Goal: Communication & Community: Answer question/provide support

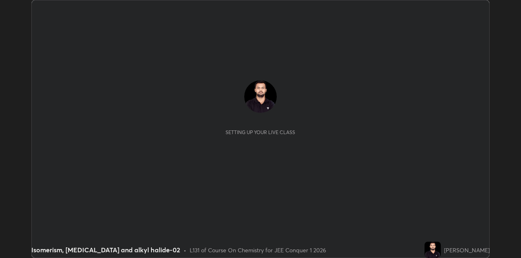
scroll to position [258, 521]
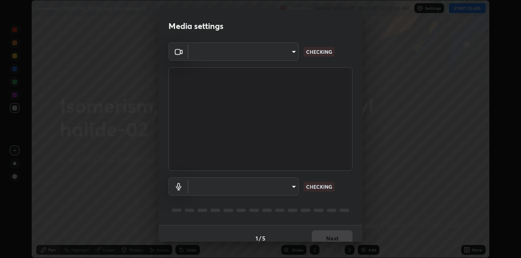
click at [296, 190] on body "Erase all Isomerism, [MEDICAL_DATA] and alkyl halide-02 Recording WAS SCHEDULED…" at bounding box center [260, 129] width 521 height 258
type input "6dd7f26dd43dc758996b1cf006e2949f7a02bee9d132d5f3f41e5eef0e7c266f"
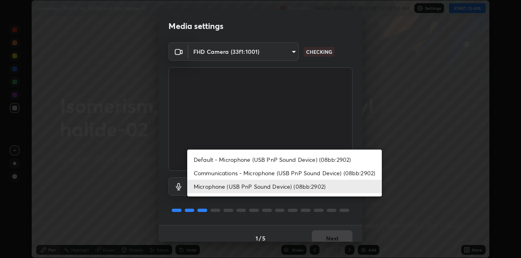
click at [291, 164] on li "Default - Microphone (USB PnP Sound Device) (08bb:2902)" at bounding box center [284, 159] width 195 height 13
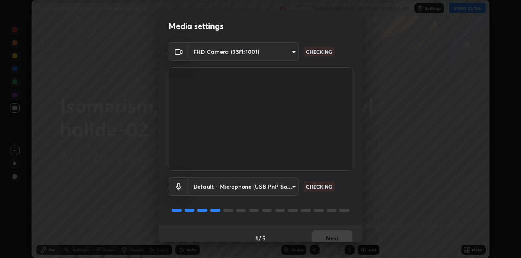
click at [289, 188] on body "Erase all Isomerism, [MEDICAL_DATA] and alkyl halide-02 Recording WAS SCHEDULED…" at bounding box center [260, 129] width 521 height 258
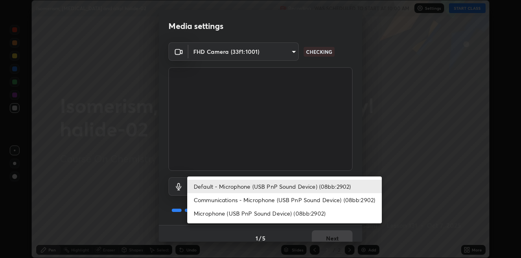
click at [275, 209] on li "Microphone (USB PnP Sound Device) (08bb:2902)" at bounding box center [284, 212] width 195 height 13
type input "a07e0359a085a1bc4cc679dbd60ce8037715fa18570e4c09fc2009039dcf4ab1"
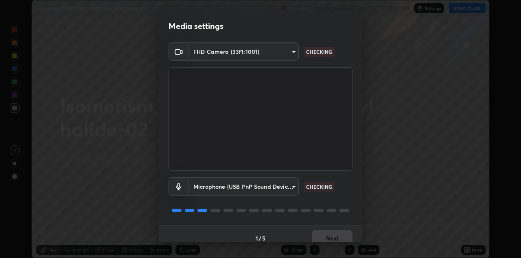
scroll to position [9, 0]
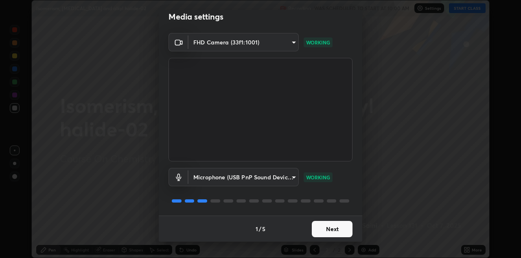
click at [332, 226] on button "Next" at bounding box center [332, 229] width 41 height 16
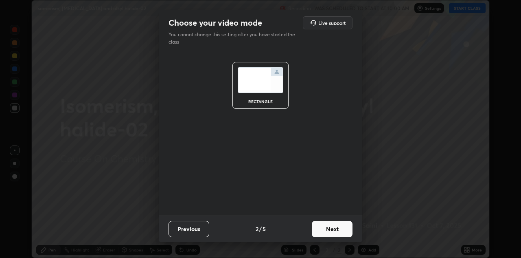
click at [328, 233] on button "Next" at bounding box center [332, 229] width 41 height 16
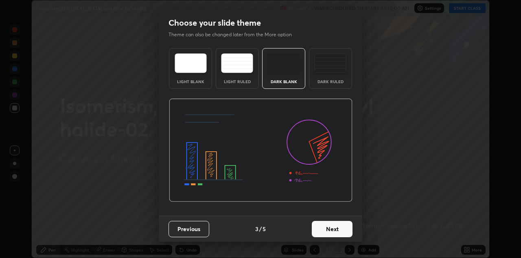
click at [330, 232] on button "Next" at bounding box center [332, 229] width 41 height 16
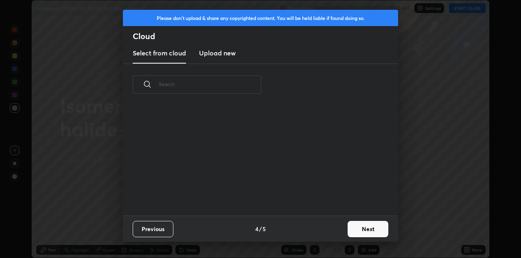
click at [334, 234] on div "Previous 4 / 5 Next" at bounding box center [260, 228] width 275 height 26
click at [352, 231] on button "Next" at bounding box center [368, 229] width 41 height 16
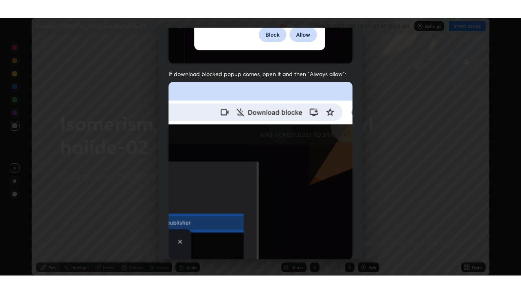
scroll to position [175, 0]
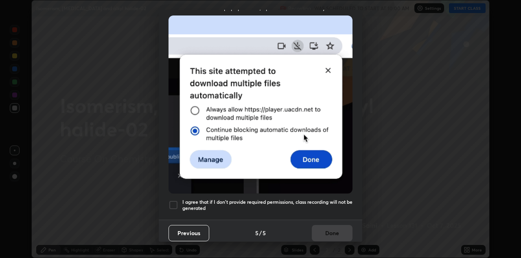
click at [310, 206] on h5 "I agree that if I don't provide required permissions, class recording will not …" at bounding box center [267, 205] width 170 height 13
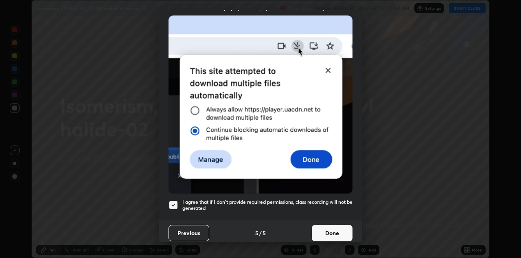
click at [323, 234] on button "Done" at bounding box center [332, 233] width 41 height 16
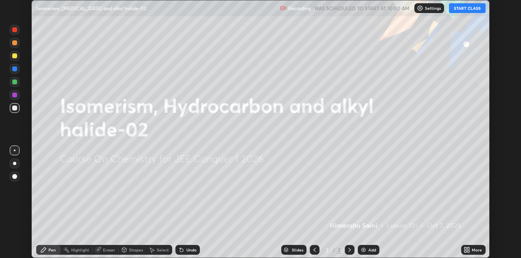
click at [465, 250] on icon at bounding box center [465, 251] width 2 height 2
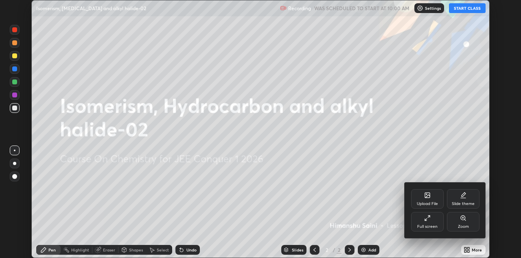
click at [422, 225] on div "Full screen" at bounding box center [427, 226] width 20 height 4
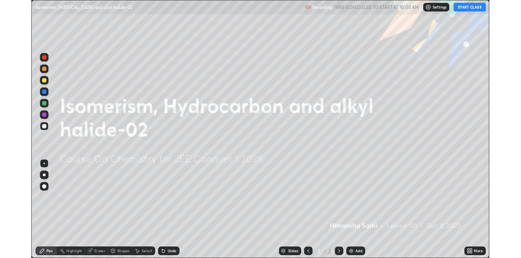
scroll to position [293, 521]
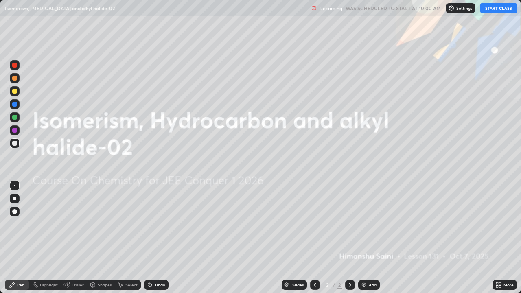
click at [497, 9] on button "START CLASS" at bounding box center [498, 8] width 37 height 10
click at [371, 257] on div "Add" at bounding box center [369, 285] width 22 height 10
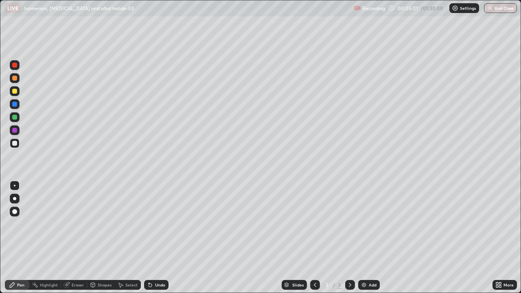
click at [13, 210] on div at bounding box center [14, 211] width 5 height 5
click at [15, 257] on div "Pen" at bounding box center [17, 285] width 24 height 10
click at [16, 144] on div at bounding box center [14, 143] width 5 height 5
click at [18, 212] on div at bounding box center [15, 212] width 10 height 10
click at [15, 117] on div at bounding box center [14, 117] width 5 height 5
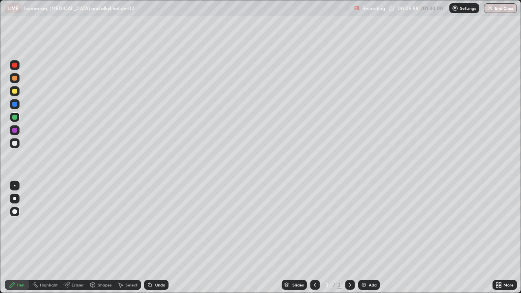
click at [15, 130] on div at bounding box center [14, 130] width 5 height 5
click at [162, 257] on div "Undo" at bounding box center [160, 285] width 10 height 4
click at [15, 144] on div at bounding box center [14, 143] width 5 height 5
click at [371, 257] on div "Add" at bounding box center [373, 285] width 8 height 4
click at [16, 117] on div at bounding box center [14, 117] width 5 height 5
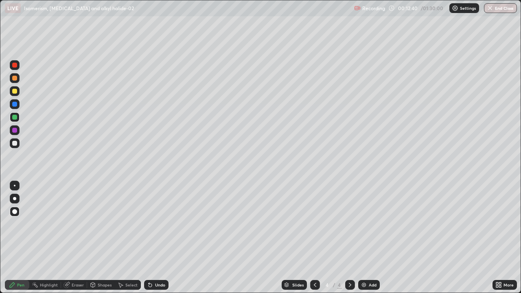
click at [19, 90] on div at bounding box center [15, 91] width 10 height 10
click at [134, 257] on div "Select" at bounding box center [131, 285] width 12 height 4
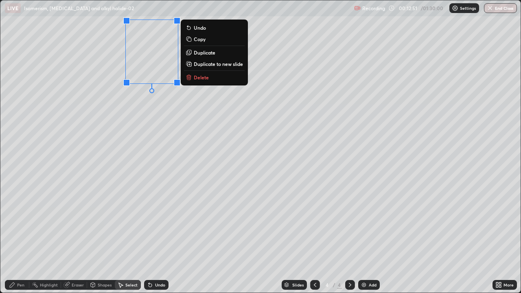
click at [206, 53] on p "Duplicate" at bounding box center [205, 52] width 22 height 7
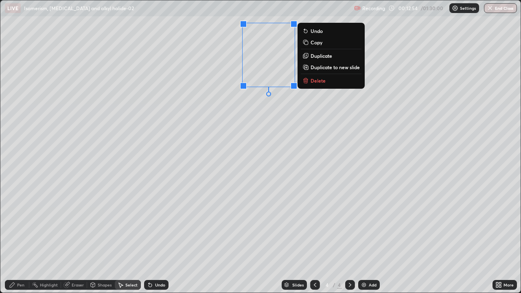
click at [315, 58] on p "Duplicate" at bounding box center [322, 56] width 22 height 7
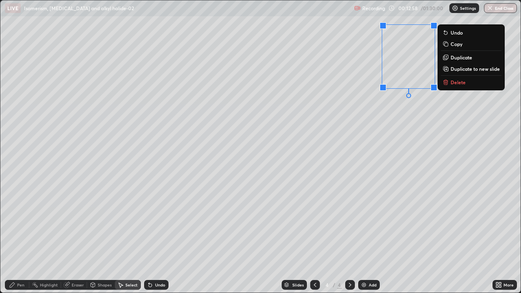
click at [158, 257] on div "Undo" at bounding box center [160, 285] width 10 height 4
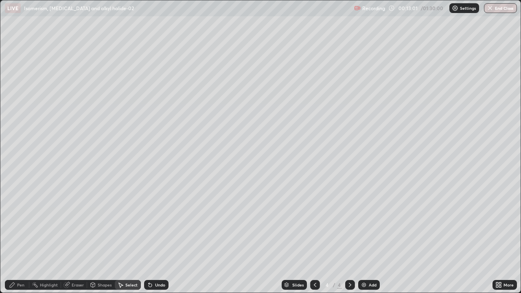
click at [158, 257] on div "Undo" at bounding box center [160, 285] width 10 height 4
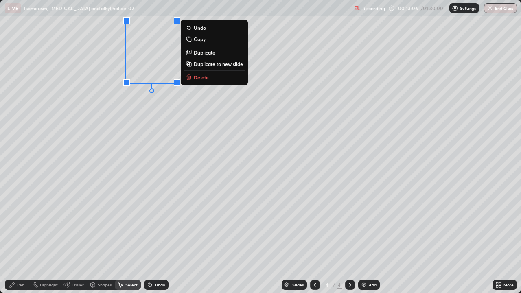
click at [207, 55] on p "Duplicate" at bounding box center [205, 52] width 22 height 7
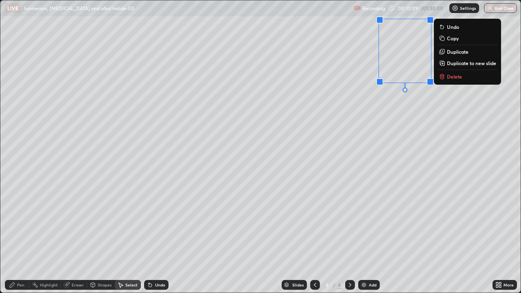
click at [195, 226] on div "0 ° Undo Copy Duplicate Duplicate to new slide Delete" at bounding box center [260, 146] width 520 height 292
click at [449, 50] on p "Duplicate" at bounding box center [458, 51] width 22 height 7
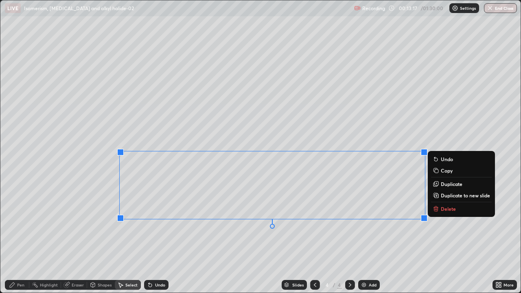
click at [22, 257] on div "Pen" at bounding box center [17, 285] width 24 height 10
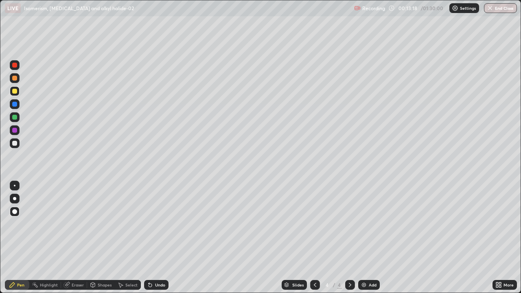
click at [15, 144] on div at bounding box center [14, 143] width 5 height 5
click at [19, 118] on div at bounding box center [15, 117] width 10 height 10
click at [13, 145] on div at bounding box center [14, 143] width 5 height 5
click at [374, 257] on div "Add" at bounding box center [369, 285] width 22 height 10
click at [16, 118] on div at bounding box center [14, 117] width 5 height 5
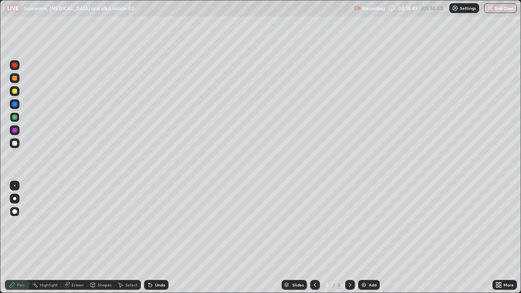
click at [127, 257] on div "Select" at bounding box center [131, 285] width 12 height 4
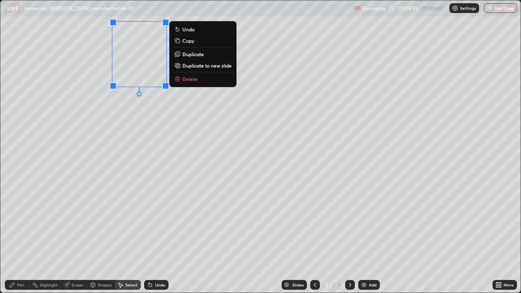
click at [189, 54] on p "Duplicate" at bounding box center [193, 54] width 22 height 7
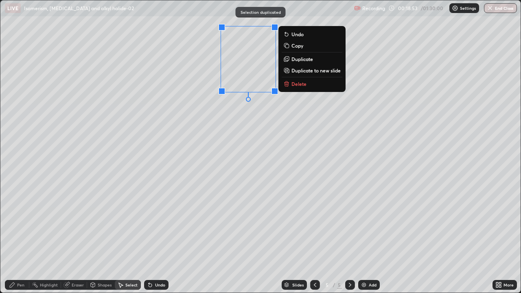
click at [297, 60] on p "Duplicate" at bounding box center [302, 59] width 22 height 7
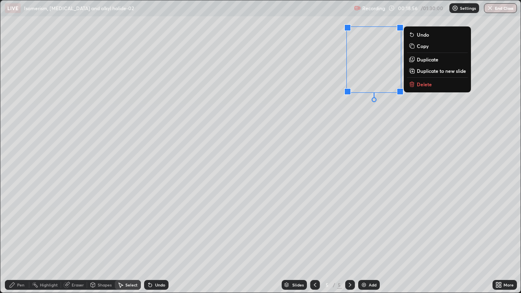
click at [23, 257] on div "Pen" at bounding box center [17, 285] width 24 height 10
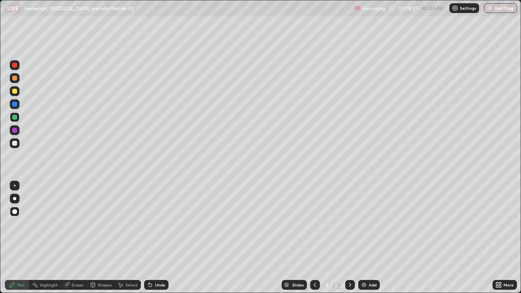
click at [11, 141] on div at bounding box center [15, 143] width 10 height 10
click at [16, 92] on div at bounding box center [14, 91] width 5 height 5
click at [15, 131] on div at bounding box center [14, 130] width 5 height 5
click at [160, 257] on div "Undo" at bounding box center [160, 285] width 10 height 4
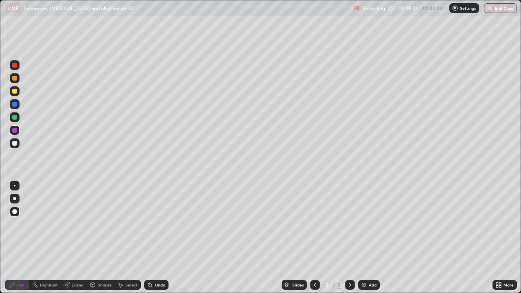
click at [159, 257] on div "Undo" at bounding box center [160, 285] width 10 height 4
click at [158, 257] on div "Undo" at bounding box center [160, 285] width 10 height 4
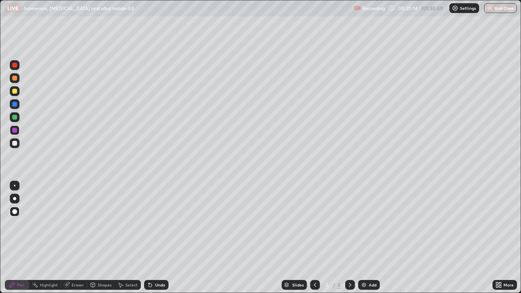
click at [15, 118] on div at bounding box center [14, 117] width 5 height 5
click at [370, 257] on div "Add" at bounding box center [373, 285] width 8 height 4
click at [317, 257] on icon at bounding box center [315, 285] width 7 height 7
click at [13, 145] on div at bounding box center [14, 143] width 5 height 5
click at [313, 257] on icon at bounding box center [315, 285] width 7 height 7
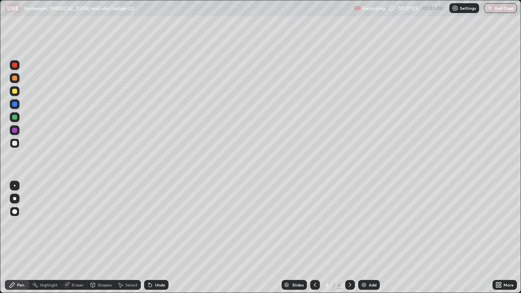
click at [349, 257] on icon at bounding box center [350, 285] width 2 height 4
click at [349, 257] on icon at bounding box center [350, 285] width 7 height 7
click at [314, 257] on icon at bounding box center [315, 285] width 7 height 7
click at [313, 257] on icon at bounding box center [315, 285] width 7 height 7
click at [350, 257] on div at bounding box center [350, 285] width 10 height 10
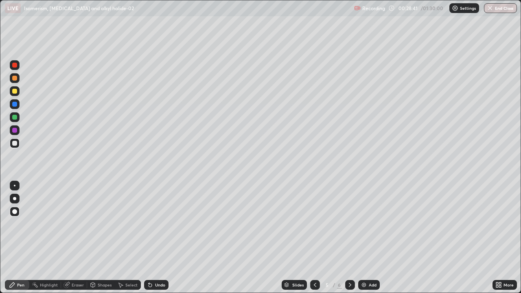
click at [314, 257] on icon at bounding box center [315, 285] width 7 height 7
click at [350, 257] on div at bounding box center [350, 285] width 10 height 10
click at [16, 91] on div at bounding box center [14, 91] width 5 height 5
click at [14, 257] on div "Pen" at bounding box center [17, 285] width 24 height 10
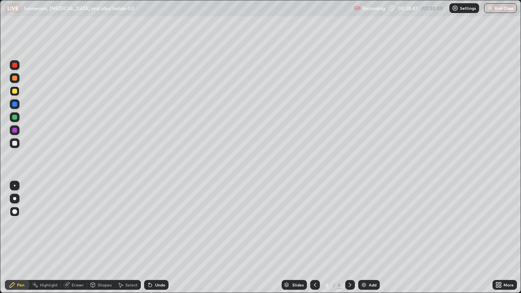
click at [13, 257] on icon at bounding box center [12, 285] width 7 height 7
click at [17, 257] on div "Pen" at bounding box center [17, 285] width 24 height 10
click at [15, 142] on div at bounding box center [14, 143] width 5 height 5
click at [315, 257] on icon at bounding box center [315, 285] width 7 height 7
click at [349, 257] on icon at bounding box center [350, 285] width 7 height 7
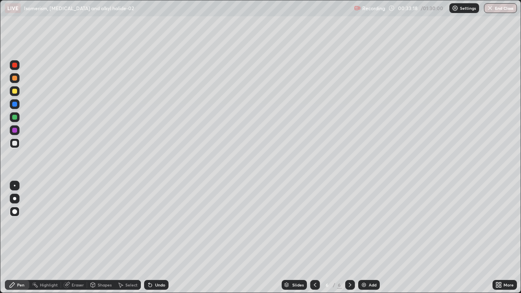
click at [15, 142] on div at bounding box center [14, 143] width 5 height 5
click at [14, 118] on div at bounding box center [14, 117] width 5 height 5
click at [15, 146] on div at bounding box center [15, 143] width 10 height 10
click at [313, 257] on icon at bounding box center [315, 285] width 7 height 7
click at [354, 257] on div at bounding box center [350, 285] width 10 height 16
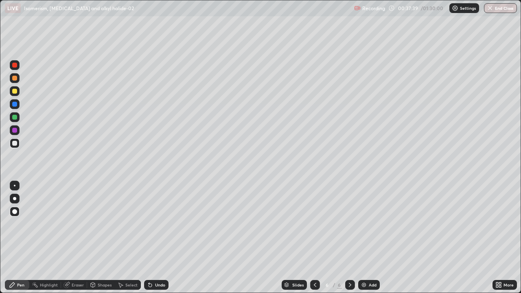
click at [314, 257] on icon at bounding box center [315, 285] width 7 height 7
click at [351, 257] on icon at bounding box center [350, 285] width 7 height 7
click at [366, 257] on div "Add" at bounding box center [369, 285] width 22 height 10
click at [13, 119] on div at bounding box center [14, 117] width 5 height 5
click at [14, 92] on div at bounding box center [14, 91] width 5 height 5
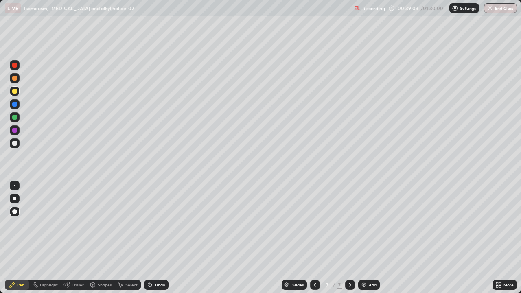
click at [316, 257] on div at bounding box center [315, 285] width 10 height 16
click at [367, 257] on div "Add" at bounding box center [369, 285] width 22 height 10
click at [314, 257] on icon at bounding box center [315, 285] width 7 height 7
click at [349, 257] on icon at bounding box center [350, 285] width 7 height 7
click at [15, 147] on div at bounding box center [15, 143] width 10 height 10
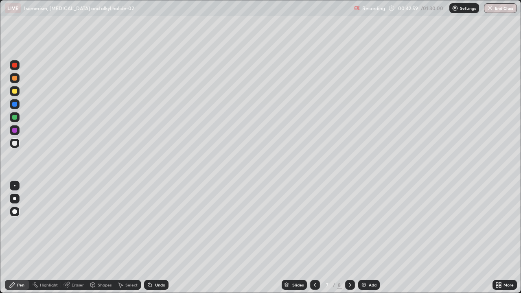
click at [13, 257] on div "Pen" at bounding box center [17, 285] width 24 height 10
click at [12, 257] on icon at bounding box center [12, 285] width 7 height 7
click at [160, 257] on div "Undo" at bounding box center [160, 285] width 10 height 4
click at [161, 257] on div "Undo" at bounding box center [160, 285] width 10 height 4
click at [105, 257] on div "Shapes" at bounding box center [101, 285] width 28 height 10
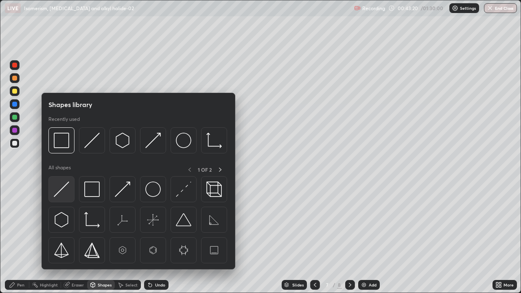
click at [68, 191] on img at bounding box center [61, 189] width 15 height 15
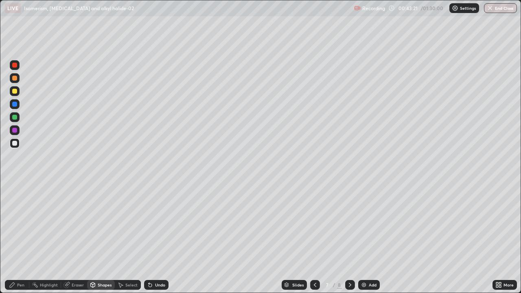
click at [13, 105] on div at bounding box center [14, 104] width 5 height 5
click at [18, 257] on div "Pen" at bounding box center [17, 285] width 24 height 10
click at [15, 118] on div at bounding box center [14, 117] width 5 height 5
click at [156, 257] on div "Undo" at bounding box center [160, 285] width 10 height 4
click at [101, 257] on div "Shapes" at bounding box center [101, 285] width 28 height 10
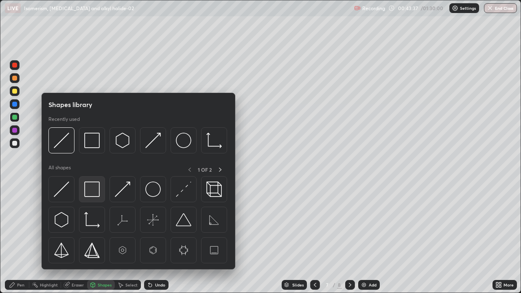
click at [90, 193] on img at bounding box center [91, 189] width 15 height 15
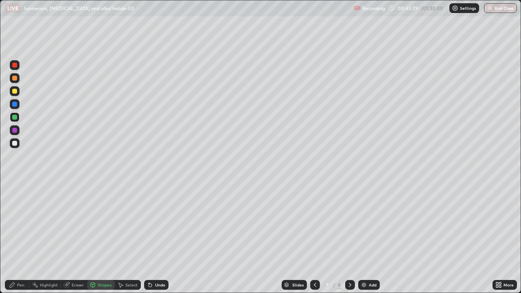
click at [20, 257] on div "Pen" at bounding box center [17, 285] width 24 height 10
click at [14, 145] on div at bounding box center [14, 143] width 5 height 5
click at [98, 257] on div "Shapes" at bounding box center [101, 285] width 28 height 10
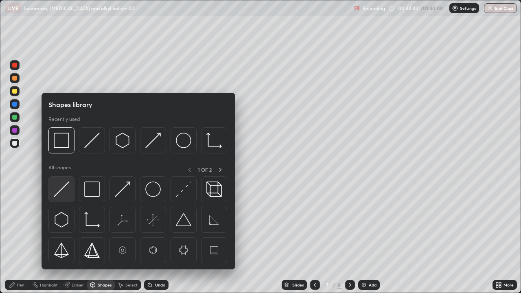
click at [62, 192] on img at bounding box center [61, 189] width 15 height 15
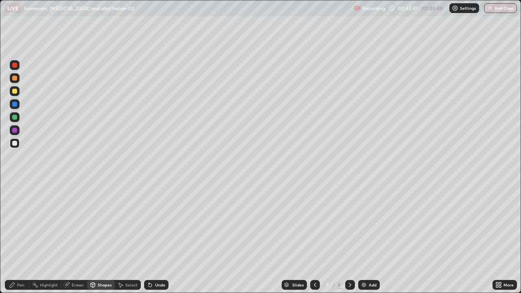
click at [100, 257] on div "Shapes" at bounding box center [105, 285] width 14 height 4
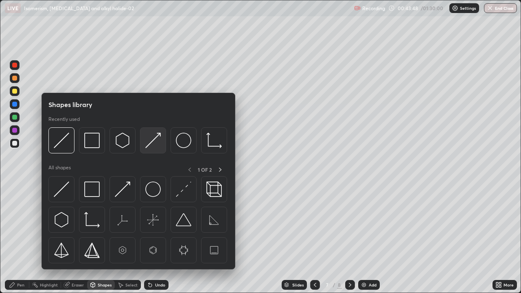
click at [152, 144] on img at bounding box center [152, 140] width 15 height 15
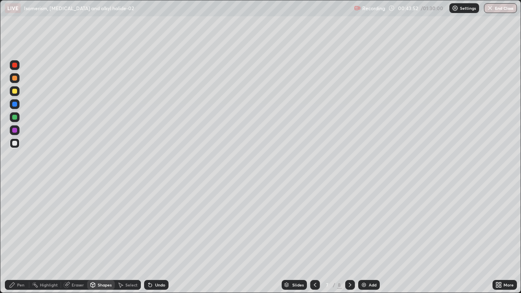
click at [16, 257] on div "Pen" at bounding box center [17, 285] width 24 height 10
click at [12, 135] on div at bounding box center [15, 130] width 10 height 10
click at [503, 257] on div "More" at bounding box center [504, 285] width 24 height 10
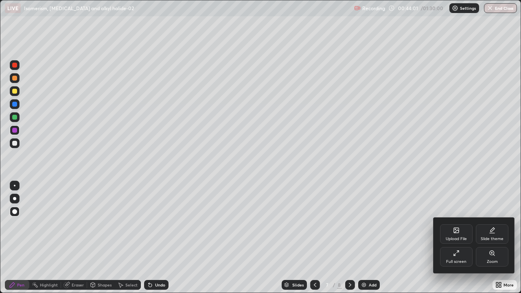
click at [459, 257] on div "Full screen" at bounding box center [456, 257] width 33 height 20
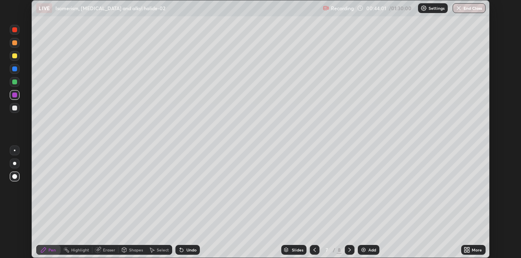
scroll to position [40442, 40178]
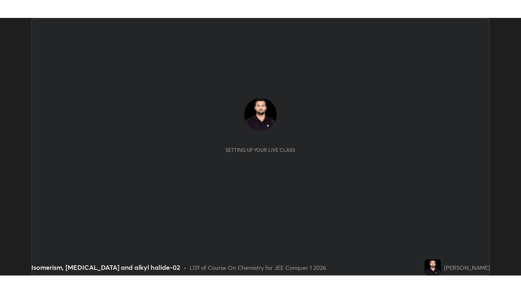
scroll to position [258, 521]
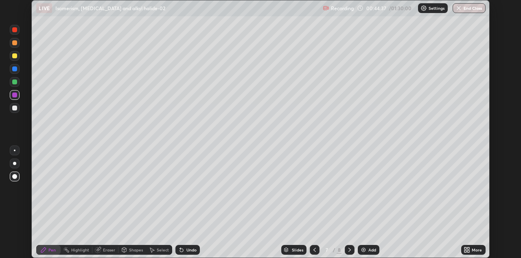
click at [473, 250] on div "More" at bounding box center [477, 249] width 10 height 4
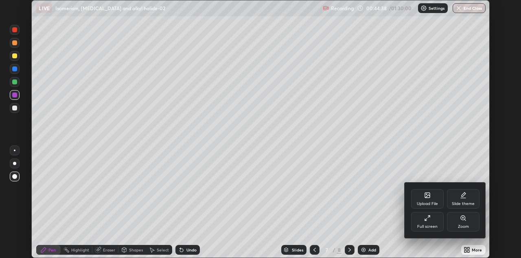
click at [435, 224] on div "Full screen" at bounding box center [427, 226] width 20 height 4
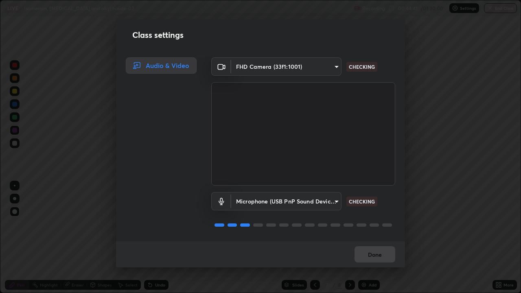
scroll to position [1, 0]
click at [365, 254] on button "Done" at bounding box center [374, 254] width 41 height 16
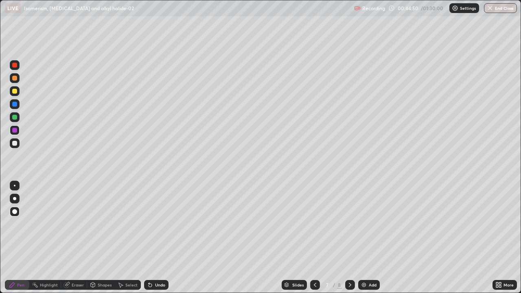
click at [18, 257] on div "Pen" at bounding box center [20, 285] width 7 height 4
click at [13, 144] on div at bounding box center [14, 143] width 5 height 5
click at [18, 257] on div "Pen" at bounding box center [20, 285] width 7 height 4
click at [11, 120] on div at bounding box center [15, 117] width 10 height 10
click at [16, 257] on div "Pen" at bounding box center [17, 285] width 24 height 10
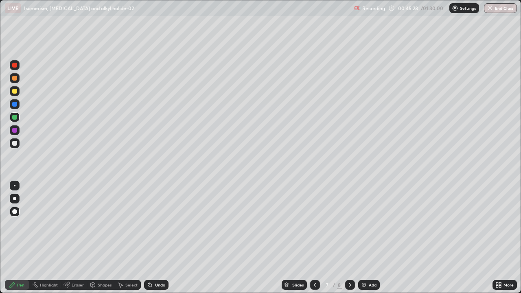
click at [160, 257] on div "Undo" at bounding box center [160, 285] width 10 height 4
click at [161, 257] on div "Undo" at bounding box center [160, 285] width 10 height 4
click at [157, 257] on div "Undo" at bounding box center [160, 285] width 10 height 4
click at [158, 257] on div "Undo" at bounding box center [160, 285] width 10 height 4
click at [158, 257] on div "Undo" at bounding box center [156, 285] width 24 height 10
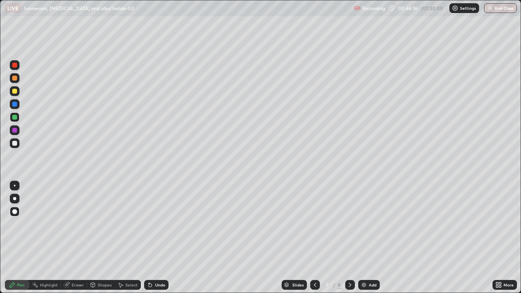
click at [156, 257] on div "Undo" at bounding box center [156, 285] width 24 height 10
click at [99, 257] on div "Shapes" at bounding box center [105, 285] width 14 height 4
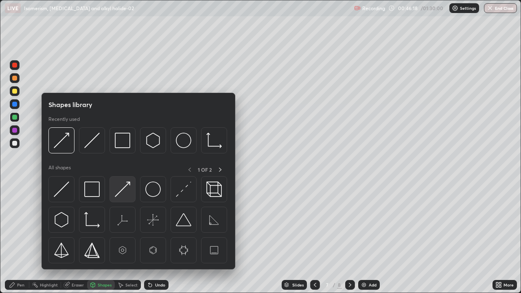
click at [121, 190] on img at bounding box center [122, 189] width 15 height 15
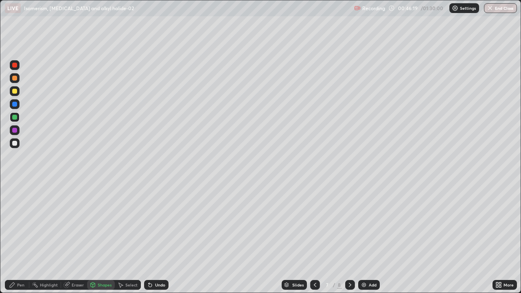
click at [101, 257] on div "Shapes" at bounding box center [105, 285] width 14 height 4
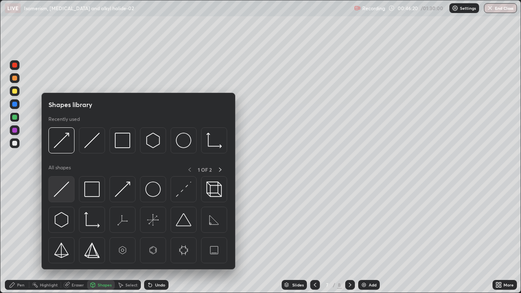
click at [62, 187] on img at bounding box center [61, 189] width 15 height 15
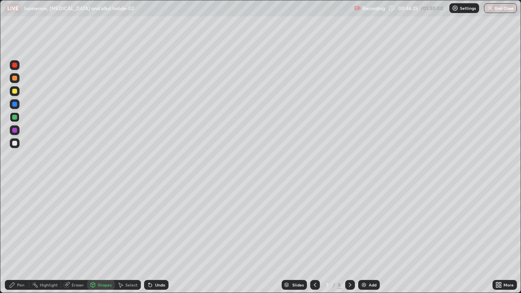
click at [22, 257] on div "Pen" at bounding box center [20, 285] width 7 height 4
click at [11, 144] on div at bounding box center [15, 143] width 10 height 10
click at [18, 91] on div at bounding box center [15, 91] width 10 height 10
click at [15, 117] on div at bounding box center [14, 117] width 5 height 5
click at [160, 257] on div "Undo" at bounding box center [160, 285] width 10 height 4
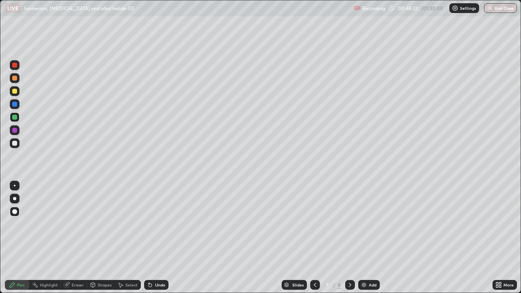
click at [164, 257] on div "Undo" at bounding box center [156, 285] width 24 height 10
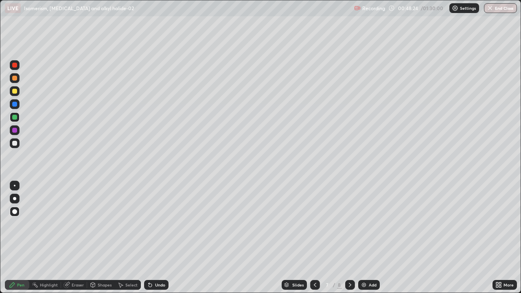
click at [162, 257] on div "Undo" at bounding box center [160, 285] width 10 height 4
click at [161, 257] on div "Undo" at bounding box center [160, 285] width 10 height 4
click at [12, 92] on div at bounding box center [15, 91] width 10 height 10
click at [17, 91] on div at bounding box center [14, 91] width 5 height 5
click at [369, 257] on div "Add" at bounding box center [373, 285] width 8 height 4
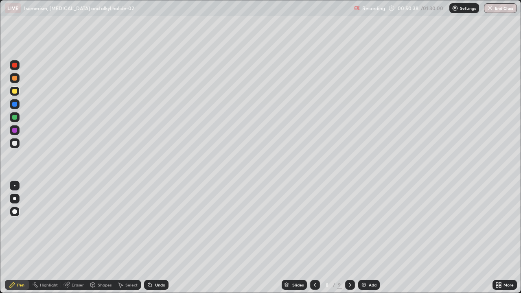
click at [18, 257] on div "Pen" at bounding box center [20, 285] width 7 height 4
click at [12, 143] on div at bounding box center [14, 143] width 5 height 5
click at [97, 257] on div "Shapes" at bounding box center [101, 285] width 28 height 10
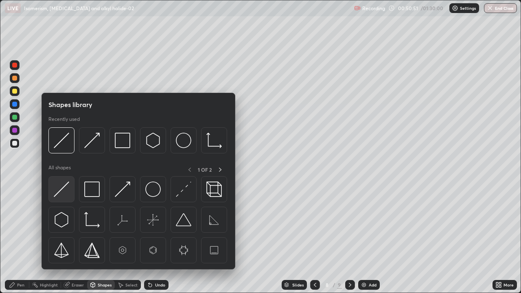
click at [61, 183] on img at bounding box center [61, 189] width 15 height 15
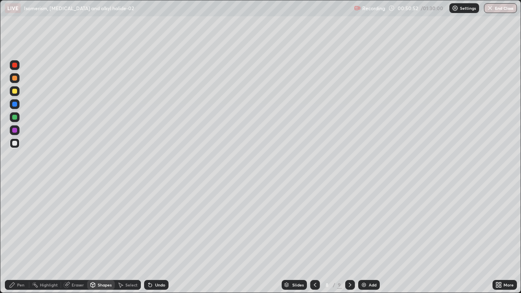
click at [15, 116] on div at bounding box center [14, 117] width 5 height 5
click at [23, 257] on div "Pen" at bounding box center [20, 285] width 7 height 4
click at [13, 92] on div at bounding box center [14, 91] width 5 height 5
click at [99, 257] on div "Shapes" at bounding box center [105, 285] width 14 height 4
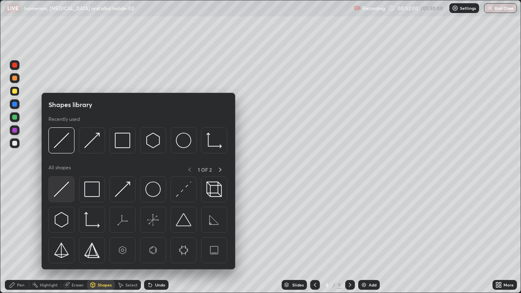
click at [68, 191] on img at bounding box center [61, 189] width 15 height 15
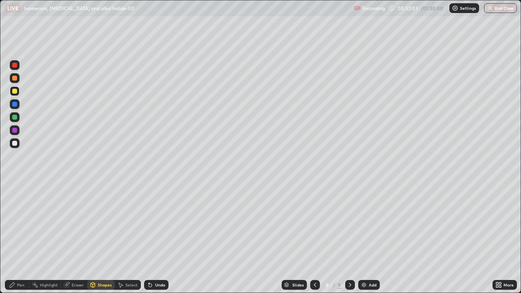
click at [22, 257] on div "Pen" at bounding box center [17, 285] width 24 height 10
click at [15, 143] on div at bounding box center [14, 143] width 5 height 5
click at [19, 257] on div "Pen" at bounding box center [20, 285] width 7 height 4
click at [14, 129] on div at bounding box center [14, 130] width 5 height 5
click at [13, 117] on div at bounding box center [14, 117] width 5 height 5
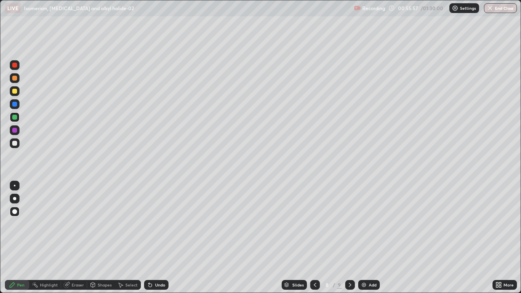
click at [14, 147] on div at bounding box center [15, 143] width 10 height 10
click at [13, 129] on div at bounding box center [14, 130] width 5 height 5
click at [15, 118] on div at bounding box center [14, 117] width 5 height 5
click at [157, 257] on div "Undo" at bounding box center [160, 285] width 10 height 4
click at [366, 257] on div "Add" at bounding box center [369, 285] width 22 height 10
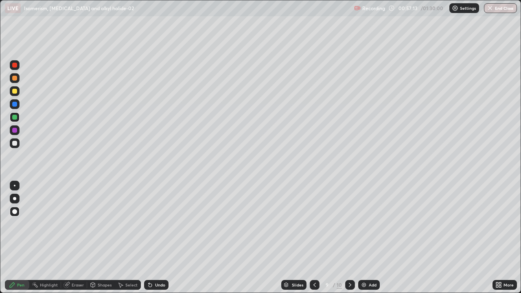
click at [16, 93] on div at bounding box center [14, 91] width 5 height 5
click at [77, 257] on div "Eraser" at bounding box center [74, 285] width 26 height 10
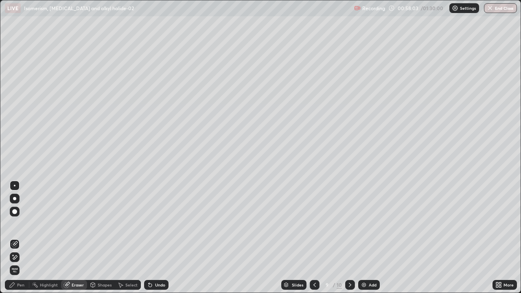
click at [19, 257] on div "Pen" at bounding box center [17, 285] width 24 height 10
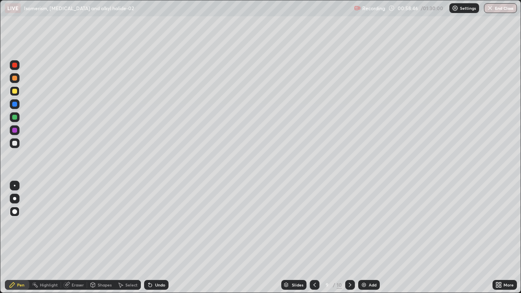
click at [158, 257] on div "Undo" at bounding box center [156, 285] width 24 height 10
click at [159, 257] on div "Undo" at bounding box center [160, 285] width 10 height 4
click at [149, 257] on icon at bounding box center [150, 285] width 3 height 3
click at [149, 257] on div "Undo" at bounding box center [156, 285] width 24 height 10
click at [154, 257] on div "Undo" at bounding box center [156, 285] width 24 height 10
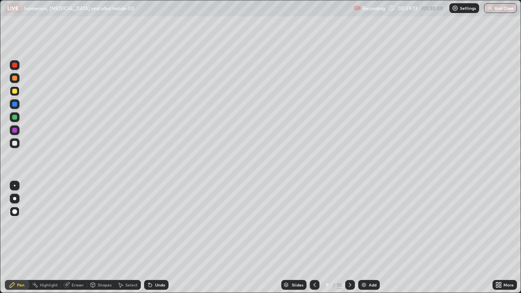
click at [149, 257] on icon at bounding box center [150, 285] width 7 height 7
click at [151, 257] on icon at bounding box center [150, 285] width 7 height 7
click at [150, 257] on div "Undo" at bounding box center [156, 285] width 24 height 10
click at [149, 257] on div "Undo" at bounding box center [156, 285] width 24 height 10
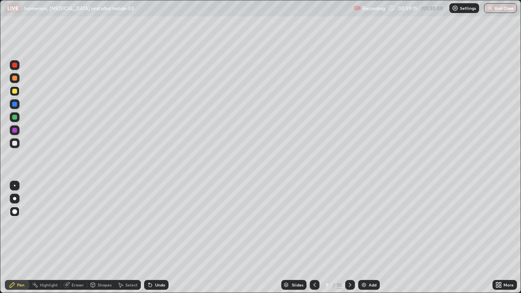
click at [150, 257] on div "Undo" at bounding box center [156, 285] width 24 height 10
click at [152, 257] on icon at bounding box center [150, 285] width 7 height 7
click at [157, 257] on div "Undo" at bounding box center [156, 285] width 24 height 10
click at [314, 257] on icon at bounding box center [314, 285] width 7 height 7
click at [351, 257] on icon at bounding box center [350, 285] width 7 height 7
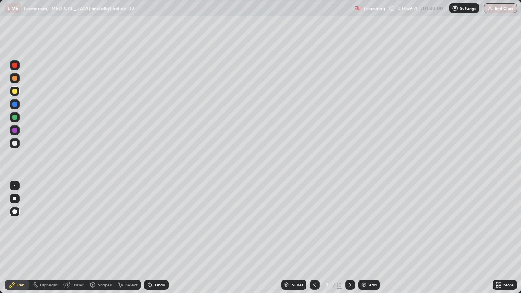
click at [16, 144] on div at bounding box center [14, 143] width 5 height 5
click at [71, 257] on div "Eraser" at bounding box center [74, 285] width 26 height 10
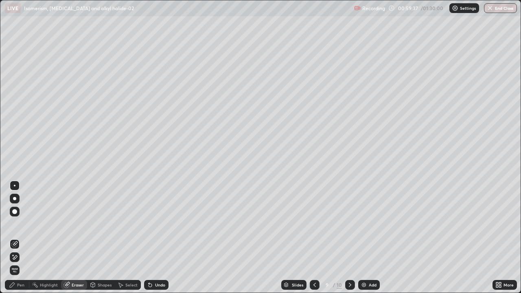
click at [25, 257] on div "Pen" at bounding box center [17, 285] width 24 height 10
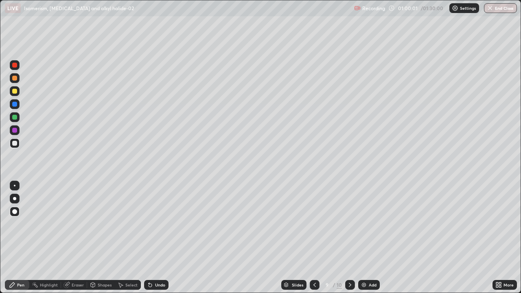
click at [314, 257] on icon at bounding box center [314, 285] width 7 height 7
click at [349, 257] on icon at bounding box center [350, 285] width 7 height 7
click at [314, 257] on icon at bounding box center [314, 285] width 7 height 7
click at [349, 257] on icon at bounding box center [350, 285] width 7 height 7
click at [373, 257] on div "Add" at bounding box center [369, 285] width 22 height 10
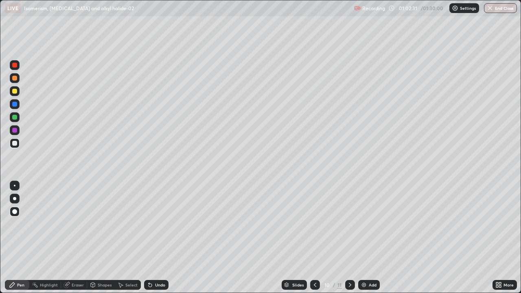
click at [314, 257] on icon at bounding box center [315, 285] width 7 height 7
click at [348, 257] on icon at bounding box center [350, 285] width 7 height 7
click at [350, 257] on icon at bounding box center [350, 285] width 7 height 7
click at [313, 257] on div at bounding box center [315, 285] width 10 height 10
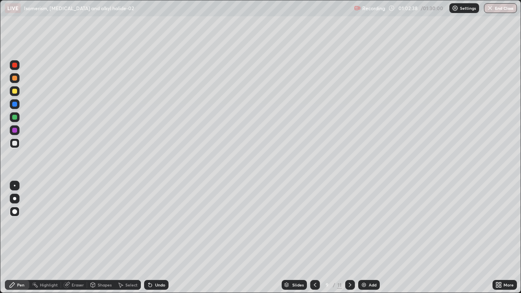
click at [349, 257] on icon at bounding box center [350, 285] width 7 height 7
click at [15, 89] on div at bounding box center [14, 91] width 5 height 5
click at [315, 257] on icon at bounding box center [315, 285] width 7 height 7
click at [349, 257] on icon at bounding box center [350, 285] width 7 height 7
click at [21, 257] on div "Pen" at bounding box center [20, 285] width 7 height 4
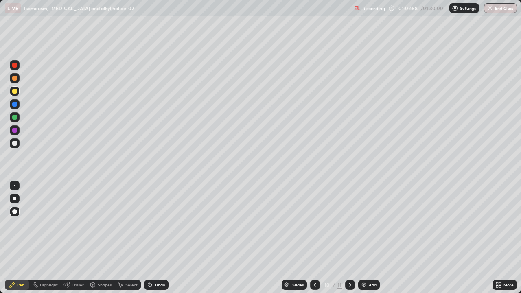
click at [16, 145] on div at bounding box center [14, 143] width 5 height 5
click at [314, 257] on icon at bounding box center [315, 285] width 7 height 7
click at [349, 257] on icon at bounding box center [350, 285] width 7 height 7
click at [352, 257] on icon at bounding box center [350, 285] width 7 height 7
click at [367, 257] on div "Add" at bounding box center [369, 285] width 22 height 10
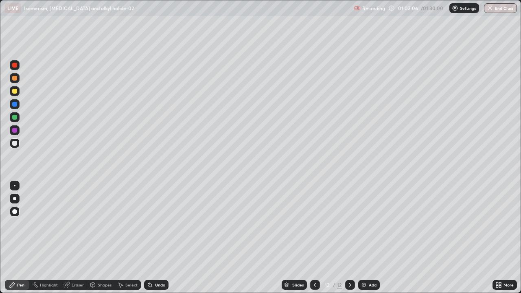
click at [19, 94] on div at bounding box center [15, 91] width 10 height 10
click at [313, 257] on icon at bounding box center [315, 285] width 7 height 7
click at [349, 257] on icon at bounding box center [350, 285] width 7 height 7
click at [15, 144] on div at bounding box center [14, 143] width 5 height 5
click at [24, 257] on div "Pen" at bounding box center [20, 285] width 7 height 4
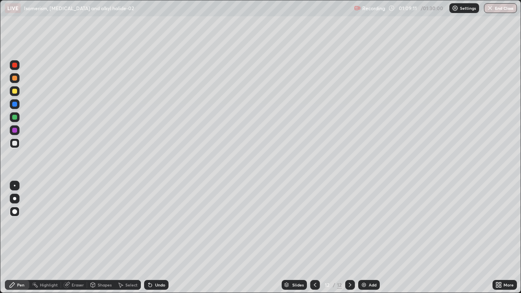
click at [15, 131] on div at bounding box center [14, 130] width 5 height 5
click at [161, 257] on div "Undo" at bounding box center [156, 285] width 24 height 10
click at [15, 147] on div at bounding box center [15, 143] width 10 height 10
click at [18, 119] on div at bounding box center [15, 117] width 10 height 10
click at [373, 257] on div "Add" at bounding box center [369, 285] width 22 height 10
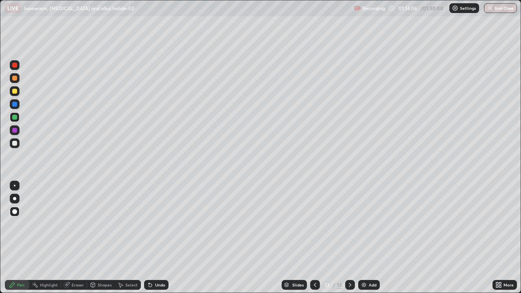
click at [14, 90] on div at bounding box center [14, 91] width 5 height 5
click at [18, 144] on div at bounding box center [15, 143] width 10 height 10
click at [13, 102] on div at bounding box center [14, 104] width 5 height 5
click at [14, 117] on div at bounding box center [14, 117] width 5 height 5
click at [14, 145] on div at bounding box center [14, 143] width 5 height 5
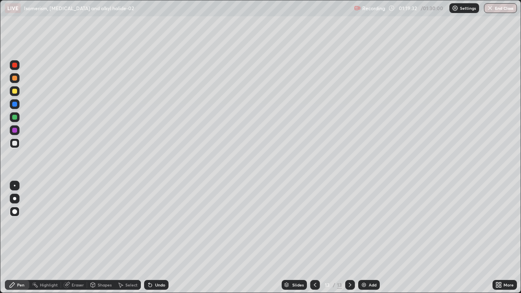
click at [370, 257] on div "Add" at bounding box center [373, 285] width 8 height 4
click at [24, 257] on div "Pen" at bounding box center [17, 285] width 24 height 10
click at [12, 90] on div at bounding box center [14, 91] width 5 height 5
click at [12, 77] on div at bounding box center [14, 78] width 5 height 5
click at [149, 257] on div "Undo" at bounding box center [156, 285] width 24 height 10
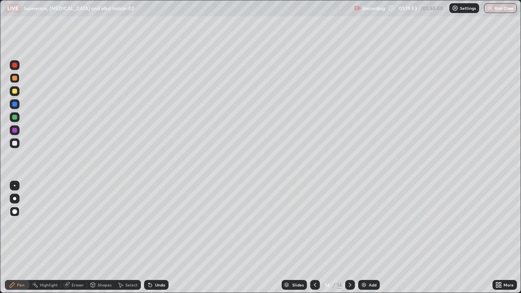
click at [147, 257] on div "Undo" at bounding box center [156, 285] width 24 height 10
click at [13, 130] on div at bounding box center [14, 130] width 5 height 5
click at [14, 145] on div at bounding box center [14, 143] width 5 height 5
click at [14, 132] on div at bounding box center [14, 130] width 5 height 5
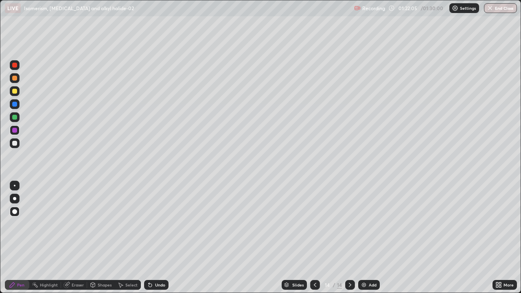
click at [13, 91] on div at bounding box center [14, 91] width 5 height 5
click at [14, 143] on div at bounding box center [14, 143] width 5 height 5
click at [13, 119] on div at bounding box center [14, 117] width 5 height 5
click at [14, 142] on div at bounding box center [14, 143] width 5 height 5
click at [15, 118] on div at bounding box center [14, 117] width 5 height 5
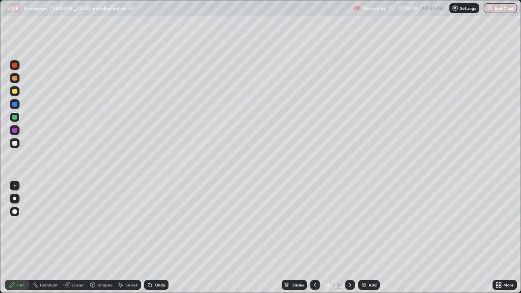
click at [15, 92] on div at bounding box center [14, 91] width 5 height 5
click at [15, 144] on div at bounding box center [14, 143] width 5 height 5
click at [15, 90] on div at bounding box center [14, 91] width 5 height 5
click at [316, 257] on div at bounding box center [315, 285] width 10 height 16
click at [349, 257] on icon at bounding box center [350, 285] width 7 height 7
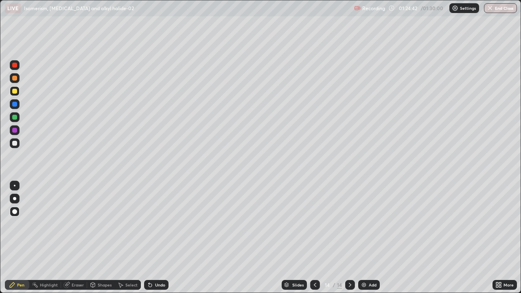
click at [369, 257] on div "Add" at bounding box center [373, 285] width 8 height 4
click at [15, 143] on div at bounding box center [14, 143] width 5 height 5
click at [159, 257] on div "Undo" at bounding box center [160, 285] width 10 height 4
click at [164, 257] on div "Undo" at bounding box center [160, 285] width 10 height 4
click at [158, 257] on div "Undo" at bounding box center [160, 285] width 10 height 4
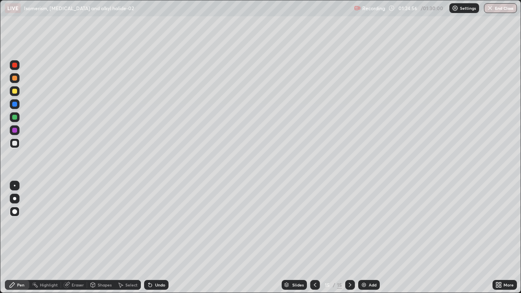
click at [158, 257] on div "Undo" at bounding box center [160, 285] width 10 height 4
click at [158, 257] on div "Undo" at bounding box center [156, 285] width 24 height 10
click at [14, 129] on div at bounding box center [14, 130] width 5 height 5
click at [15, 144] on div at bounding box center [14, 143] width 5 height 5
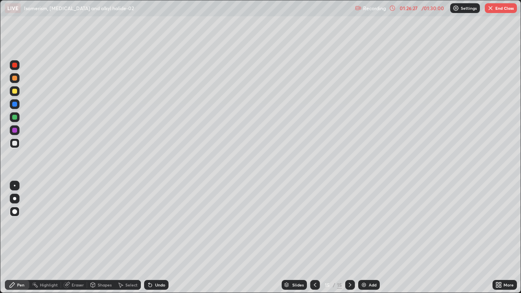
click at [15, 92] on div at bounding box center [14, 91] width 5 height 5
click at [160, 257] on div "Undo" at bounding box center [160, 285] width 10 height 4
click at [17, 147] on div at bounding box center [15, 143] width 10 height 10
click at [14, 119] on div at bounding box center [14, 117] width 5 height 5
click at [16, 144] on div at bounding box center [14, 143] width 5 height 5
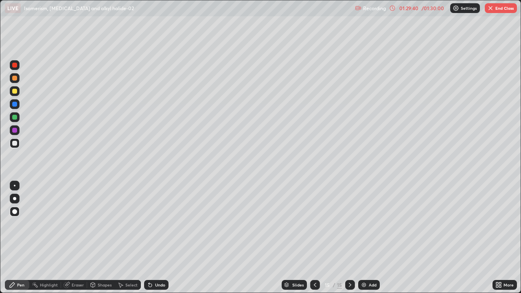
click at [298, 257] on div "Slides" at bounding box center [297, 285] width 11 height 4
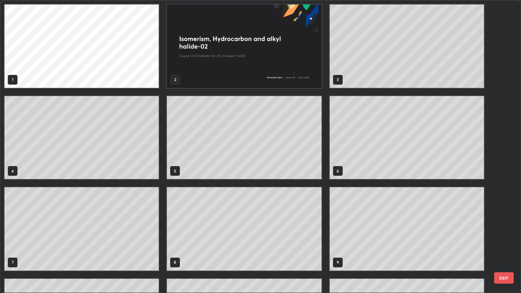
scroll to position [290, 516]
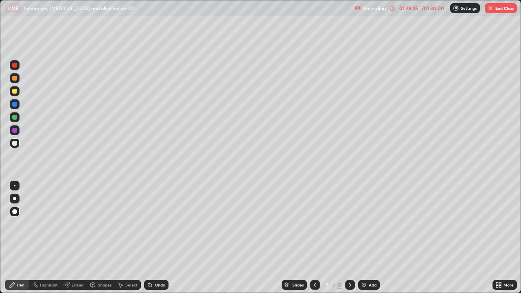
click at [14, 131] on div at bounding box center [14, 130] width 5 height 5
click at [294, 257] on div "Slides" at bounding box center [297, 285] width 11 height 4
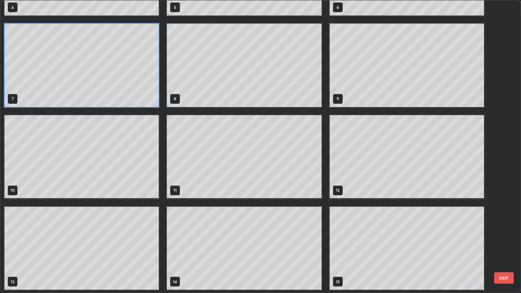
scroll to position [165, 0]
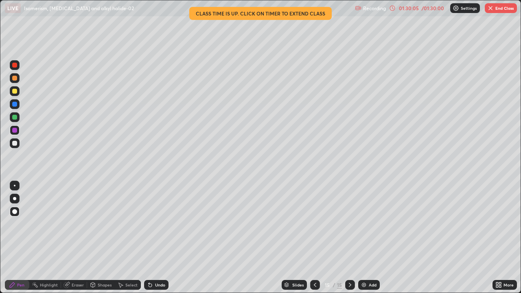
click at [351, 257] on div at bounding box center [350, 285] width 10 height 10
click at [371, 257] on div "Add" at bounding box center [373, 285] width 8 height 4
click at [13, 116] on div at bounding box center [14, 117] width 5 height 5
click at [314, 257] on icon at bounding box center [315, 285] width 7 height 7
click at [350, 257] on icon at bounding box center [350, 285] width 7 height 7
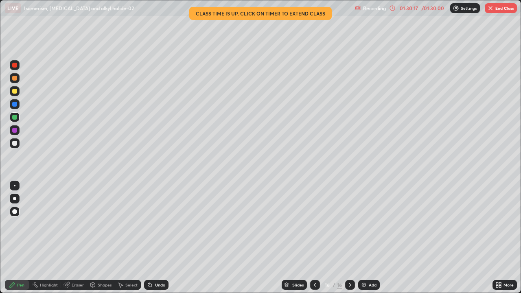
click at [15, 92] on div at bounding box center [14, 91] width 5 height 5
click at [11, 132] on div at bounding box center [15, 130] width 10 height 10
click at [315, 257] on icon at bounding box center [315, 285] width 7 height 7
click at [349, 257] on div at bounding box center [350, 285] width 10 height 10
click at [14, 92] on div at bounding box center [14, 91] width 5 height 5
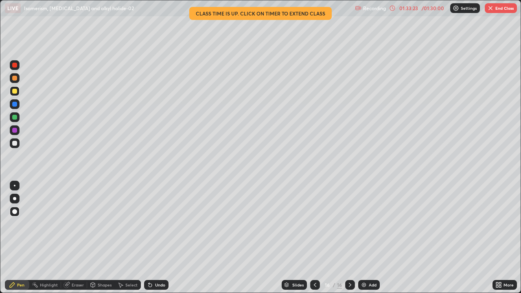
click at [501, 9] on button "End Class" at bounding box center [501, 8] width 32 height 10
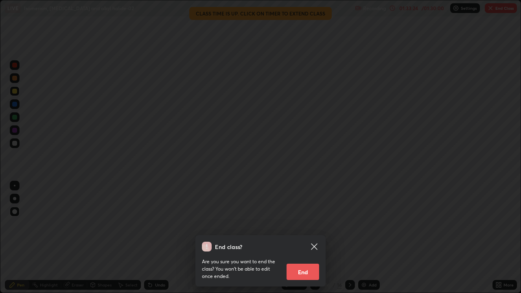
click at [308, 257] on button "End" at bounding box center [303, 272] width 33 height 16
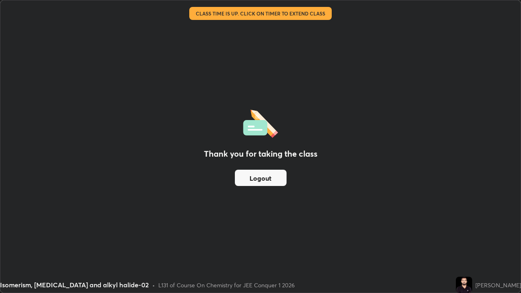
click at [275, 179] on button "Logout" at bounding box center [261, 178] width 52 height 16
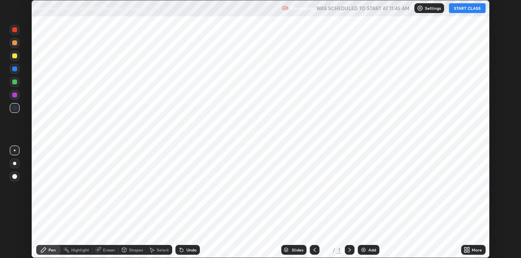
scroll to position [258, 521]
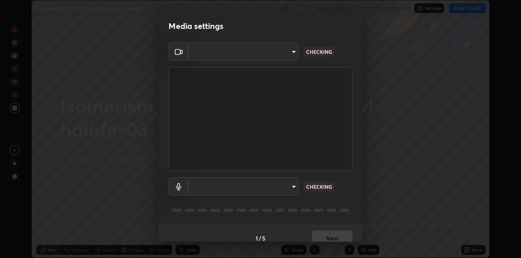
click at [296, 191] on body "Erase all Isomerism, [MEDICAL_DATA] and alkyl halide-03 Recording WAS SCHEDULED…" at bounding box center [260, 129] width 521 height 258
type input "6dd7f26dd43dc758996b1cf006e2949f7a02bee9d132d5f3f41e5eef0e7c266f"
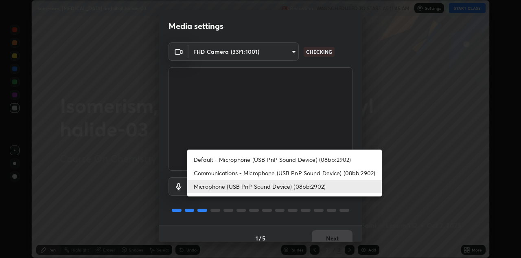
click at [282, 159] on li "Default - Microphone (USB PnP Sound Device) (08bb:2902)" at bounding box center [284, 159] width 195 height 13
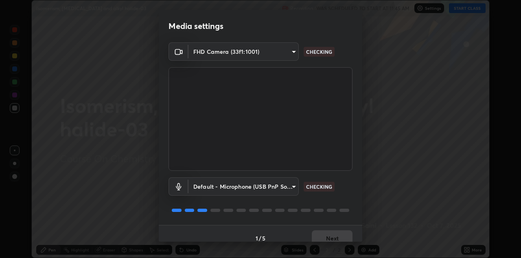
click at [289, 185] on body "Erase all Isomerism, [MEDICAL_DATA] and alkyl halide-03 Recording WAS SCHEDULED…" at bounding box center [260, 129] width 521 height 258
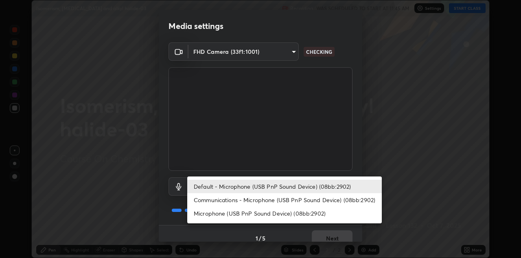
click at [289, 214] on li "Microphone (USB PnP Sound Device) (08bb:2902)" at bounding box center [284, 212] width 195 height 13
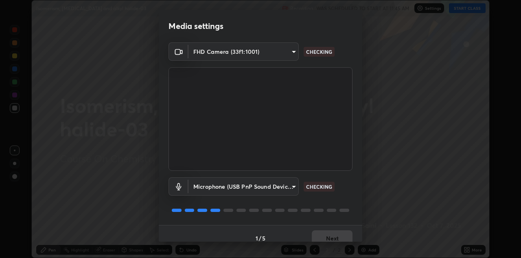
type input "a07e0359a085a1bc4cc679dbd60ce8037715fa18570e4c09fc2009039dcf4ab1"
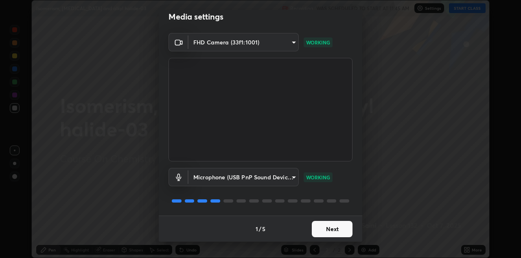
click at [337, 231] on button "Next" at bounding box center [332, 229] width 41 height 16
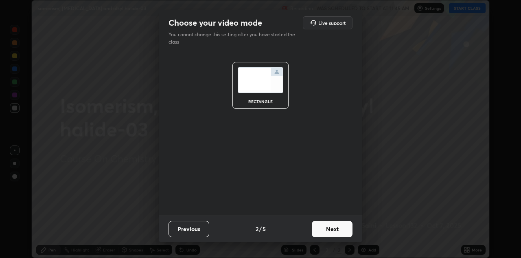
scroll to position [0, 0]
click at [333, 230] on button "Next" at bounding box center [332, 229] width 41 height 16
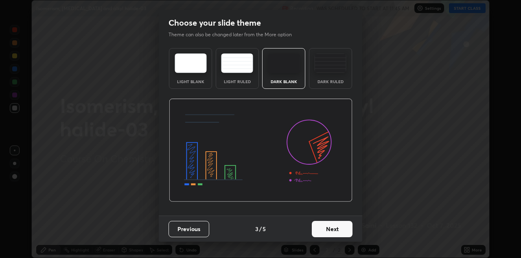
click at [337, 232] on button "Next" at bounding box center [332, 229] width 41 height 16
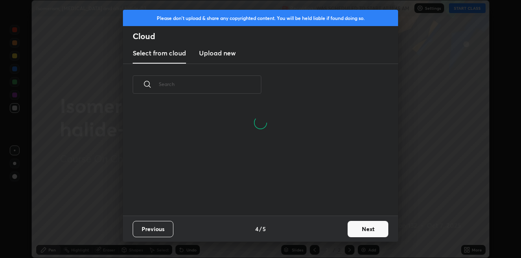
click at [355, 231] on button "Next" at bounding box center [368, 229] width 41 height 16
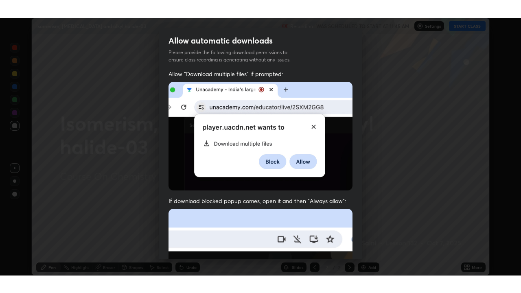
scroll to position [175, 0]
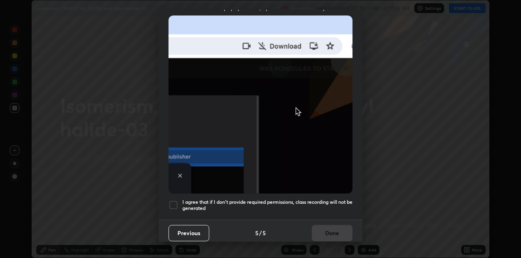
click at [327, 201] on h5 "I agree that if I don't provide required permissions, class recording will not …" at bounding box center [267, 205] width 170 height 13
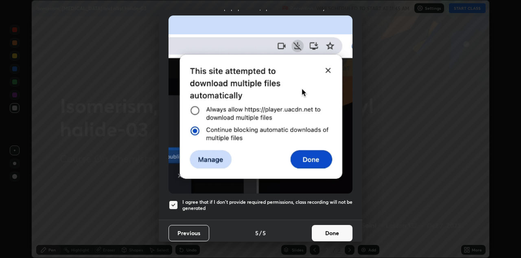
click at [338, 229] on button "Done" at bounding box center [332, 233] width 41 height 16
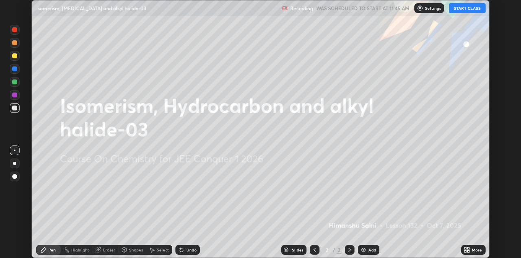
click at [465, 251] on icon at bounding box center [465, 251] width 2 height 2
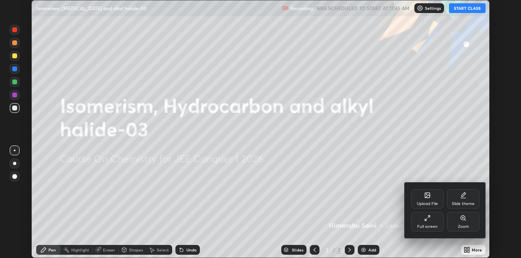
click at [420, 222] on div "Full screen" at bounding box center [427, 222] width 33 height 20
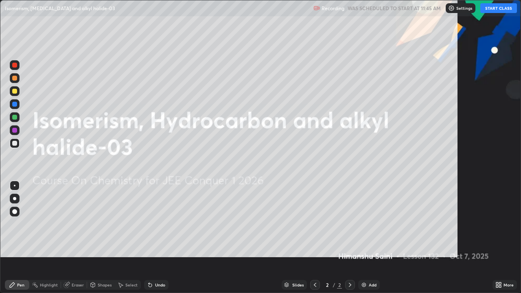
scroll to position [293, 521]
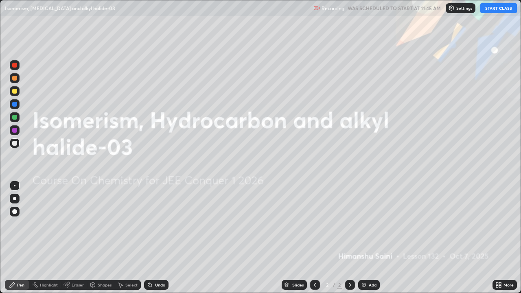
click at [493, 8] on button "START CLASS" at bounding box center [498, 8] width 37 height 10
click at [371, 257] on div "Add" at bounding box center [373, 285] width 8 height 4
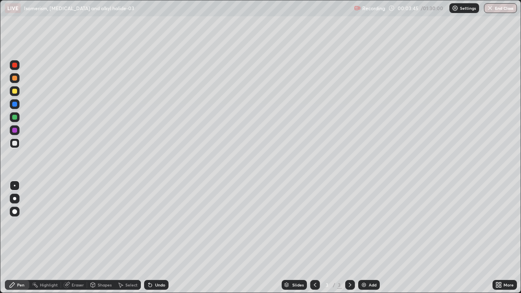
click at [128, 257] on div "Select" at bounding box center [131, 285] width 12 height 4
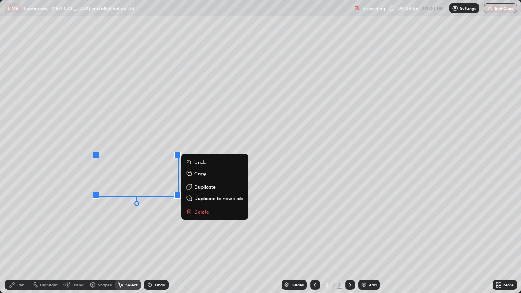
click at [205, 213] on p "Delete" at bounding box center [201, 211] width 15 height 7
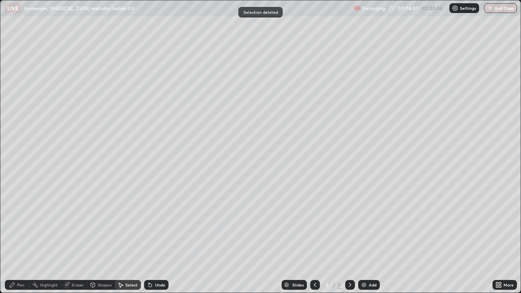
click at [16, 257] on div "Pen" at bounding box center [17, 285] width 24 height 10
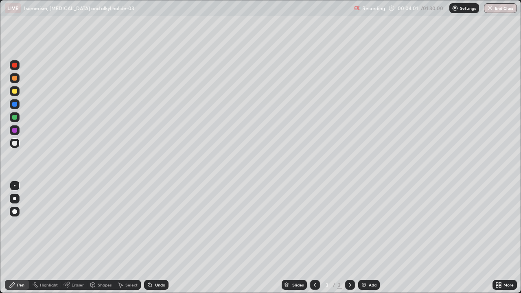
click at [297, 257] on div "Slides" at bounding box center [297, 285] width 11 height 4
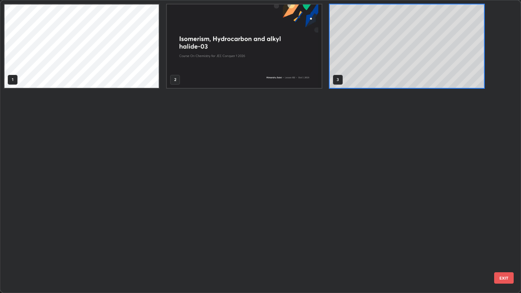
scroll to position [290, 516]
click at [240, 77] on img "grid" at bounding box center [244, 45] width 154 height 83
click at [241, 72] on img "grid" at bounding box center [244, 45] width 154 height 83
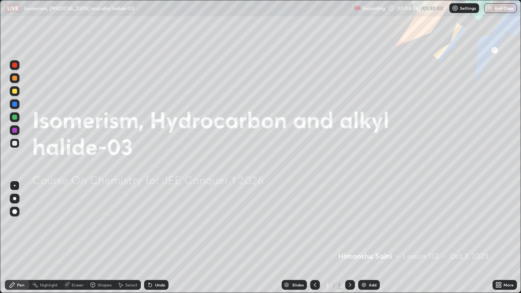
click at [240, 70] on img "grid" at bounding box center [244, 45] width 154 height 83
click at [350, 257] on icon at bounding box center [350, 285] width 7 height 7
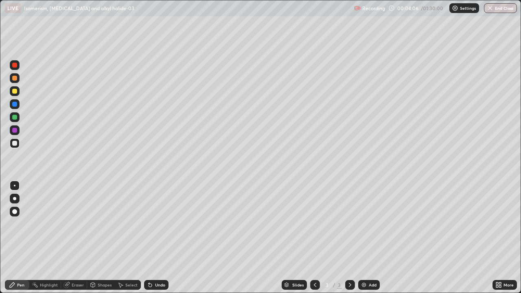
click at [13, 257] on icon at bounding box center [12, 285] width 7 height 7
click at [14, 91] on div at bounding box center [14, 91] width 5 height 5
click at [15, 214] on div at bounding box center [14, 211] width 5 height 5
click at [17, 257] on div "Pen" at bounding box center [17, 285] width 24 height 10
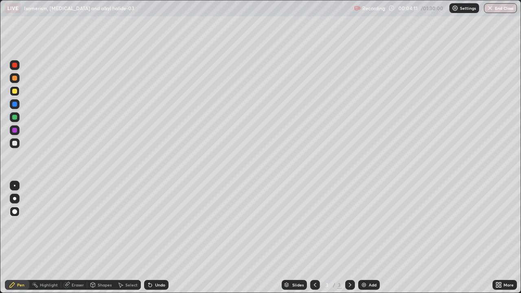
click at [16, 213] on div at bounding box center [14, 211] width 5 height 5
click at [15, 212] on div at bounding box center [14, 211] width 5 height 5
click at [15, 144] on div at bounding box center [14, 143] width 5 height 5
click at [17, 257] on div "Pen" at bounding box center [17, 285] width 24 height 10
click at [155, 257] on div "Undo" at bounding box center [156, 285] width 24 height 10
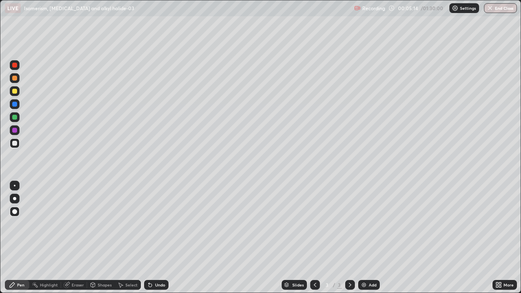
click at [101, 257] on div "Shapes" at bounding box center [101, 285] width 28 height 10
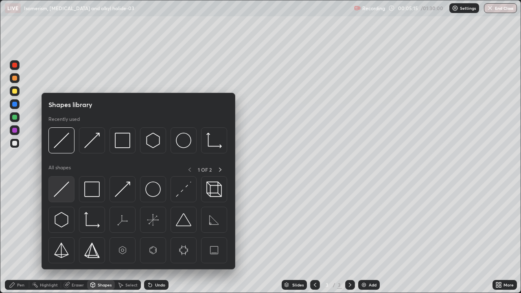
click at [65, 195] on img at bounding box center [61, 189] width 15 height 15
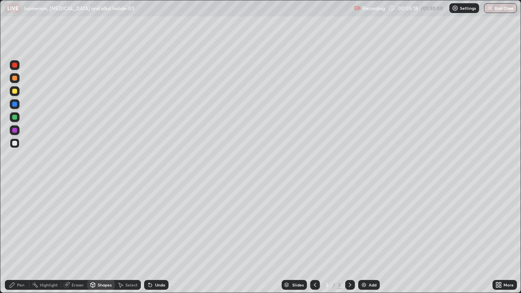
click at [18, 257] on div "Pen" at bounding box center [17, 285] width 24 height 10
click at [15, 92] on div at bounding box center [14, 91] width 5 height 5
click at [160, 257] on div "Undo" at bounding box center [160, 285] width 10 height 4
click at [17, 120] on div at bounding box center [15, 117] width 10 height 10
click at [364, 257] on div "Add" at bounding box center [369, 285] width 22 height 10
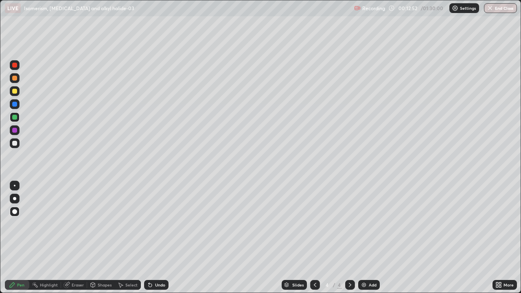
click at [18, 257] on div "Pen" at bounding box center [20, 285] width 7 height 4
click at [17, 143] on div at bounding box center [14, 143] width 5 height 5
click at [15, 94] on div at bounding box center [15, 91] width 10 height 10
click at [162, 257] on div "Undo" at bounding box center [160, 285] width 10 height 4
click at [15, 94] on div at bounding box center [15, 91] width 10 height 10
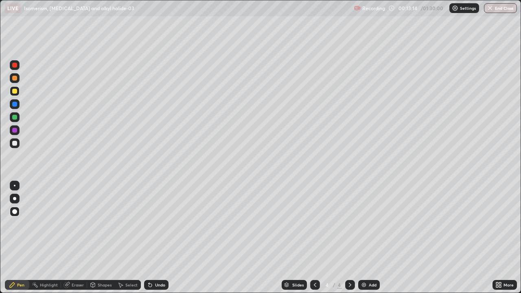
click at [16, 104] on div at bounding box center [14, 104] width 5 height 5
click at [15, 118] on div at bounding box center [14, 117] width 5 height 5
click at [155, 257] on div "Undo" at bounding box center [160, 285] width 10 height 4
click at [15, 142] on div at bounding box center [14, 143] width 5 height 5
click at [161, 257] on div "Undo" at bounding box center [160, 285] width 10 height 4
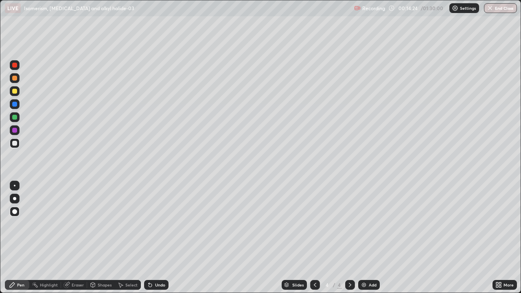
click at [156, 257] on div "Undo" at bounding box center [160, 285] width 10 height 4
click at [158, 257] on div "Undo" at bounding box center [160, 285] width 10 height 4
click at [18, 145] on div at bounding box center [15, 143] width 10 height 10
click at [372, 257] on div "Add" at bounding box center [373, 285] width 8 height 4
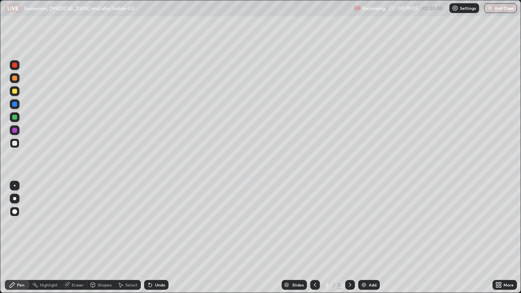
click at [17, 93] on div at bounding box center [14, 91] width 5 height 5
click at [18, 144] on div at bounding box center [15, 143] width 10 height 10
click at [19, 257] on div "Pen" at bounding box center [17, 285] width 24 height 10
click at [13, 92] on div at bounding box center [14, 91] width 5 height 5
click at [15, 105] on div at bounding box center [14, 104] width 5 height 5
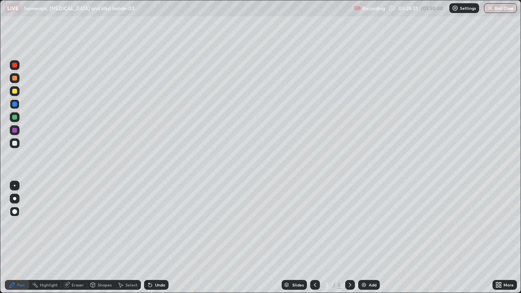
click at [81, 257] on div "Eraser" at bounding box center [78, 285] width 12 height 4
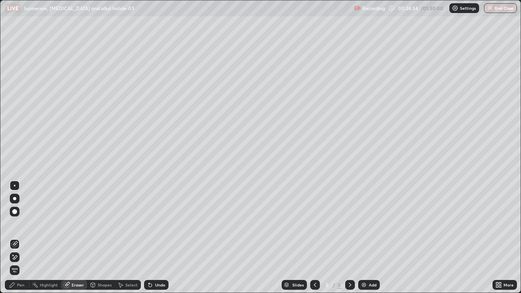
click at [24, 257] on div "Pen" at bounding box center [17, 285] width 24 height 10
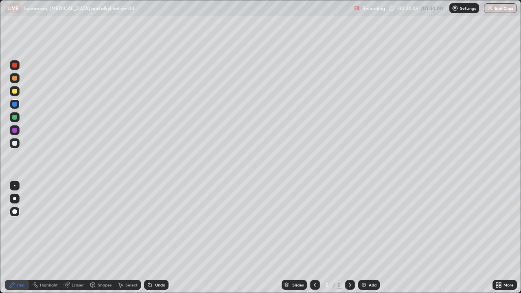
click at [13, 147] on div at bounding box center [15, 143] width 10 height 10
click at [160, 257] on div "Undo" at bounding box center [160, 285] width 10 height 4
click at [163, 257] on div "Undo" at bounding box center [156, 285] width 24 height 10
click at [162, 257] on div "Undo" at bounding box center [160, 285] width 10 height 4
click at [13, 131] on div at bounding box center [14, 130] width 5 height 5
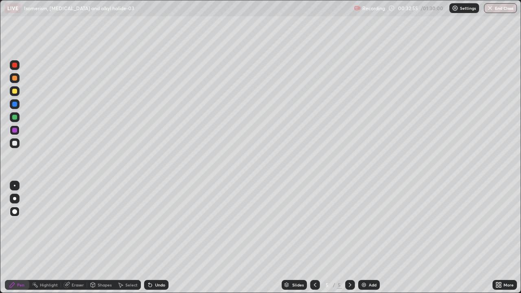
click at [376, 257] on div "Add" at bounding box center [373, 285] width 8 height 4
click at [18, 94] on div at bounding box center [15, 91] width 10 height 10
click at [14, 144] on div at bounding box center [14, 143] width 5 height 5
click at [14, 121] on div at bounding box center [15, 117] width 10 height 10
click at [13, 144] on div at bounding box center [14, 143] width 5 height 5
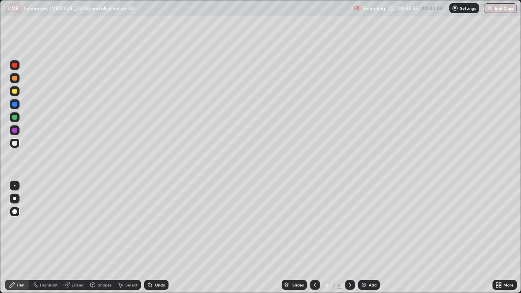
click at [13, 92] on div at bounding box center [14, 91] width 5 height 5
click at [14, 143] on div at bounding box center [14, 143] width 5 height 5
click at [160, 257] on div "Undo" at bounding box center [160, 285] width 10 height 4
click at [158, 257] on div "Undo" at bounding box center [160, 285] width 10 height 4
click at [159, 257] on div "Undo" at bounding box center [156, 285] width 24 height 10
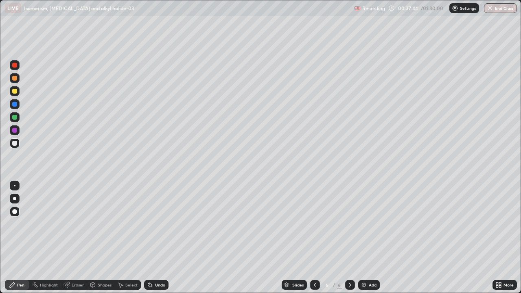
click at [158, 257] on div "Undo" at bounding box center [156, 285] width 24 height 10
click at [155, 257] on div "Undo" at bounding box center [156, 285] width 24 height 10
click at [153, 257] on div "Undo" at bounding box center [156, 285] width 24 height 10
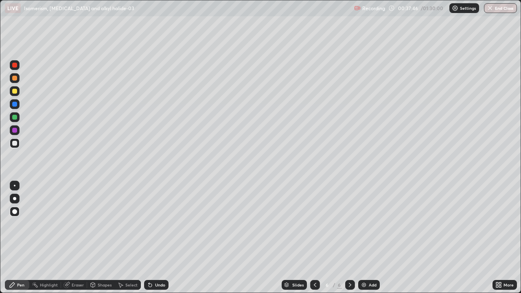
click at [153, 257] on div "Undo" at bounding box center [156, 285] width 24 height 10
click at [151, 257] on div "Undo" at bounding box center [156, 285] width 24 height 10
click at [152, 257] on div "Undo" at bounding box center [156, 285] width 24 height 10
click at [149, 257] on icon at bounding box center [150, 285] width 3 height 3
click at [149, 257] on div "Undo" at bounding box center [156, 285] width 24 height 10
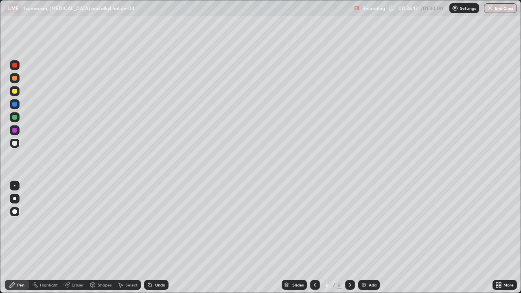
click at [370, 257] on div "Add" at bounding box center [369, 285] width 22 height 10
click at [15, 92] on div at bounding box center [14, 91] width 5 height 5
click at [153, 257] on div "Undo" at bounding box center [156, 285] width 24 height 10
click at [155, 257] on div "Undo" at bounding box center [156, 285] width 24 height 10
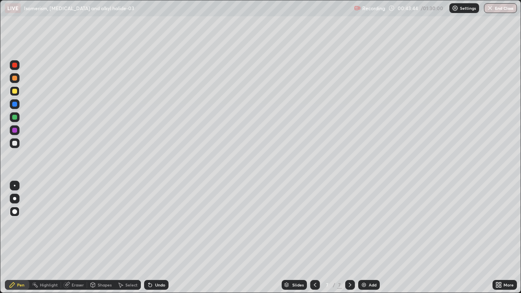
click at [13, 118] on div at bounding box center [14, 117] width 5 height 5
click at [14, 93] on div at bounding box center [14, 91] width 5 height 5
click at [349, 257] on icon at bounding box center [350, 285] width 7 height 7
click at [372, 257] on div "Add" at bounding box center [373, 285] width 8 height 4
click at [15, 145] on div at bounding box center [14, 143] width 5 height 5
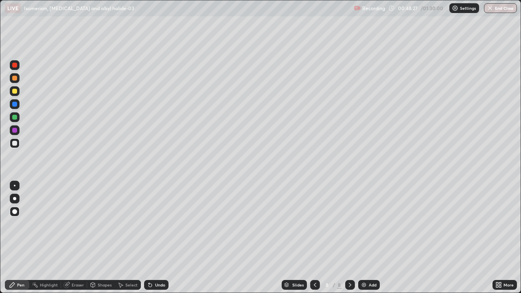
click at [158, 257] on div "Undo" at bounding box center [156, 285] width 24 height 10
click at [165, 257] on div "Undo" at bounding box center [156, 285] width 24 height 10
click at [166, 257] on div "Undo" at bounding box center [156, 285] width 24 height 10
click at [81, 257] on div "Eraser" at bounding box center [74, 285] width 26 height 10
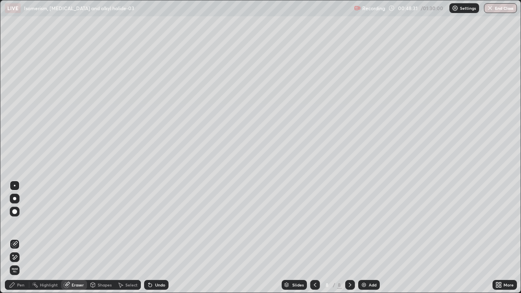
click at [22, 257] on div "Pen" at bounding box center [20, 285] width 7 height 4
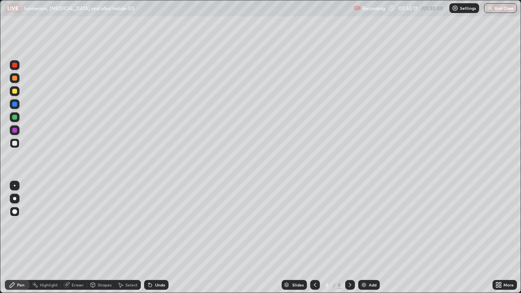
click at [368, 257] on div "Add" at bounding box center [369, 285] width 22 height 10
click at [15, 92] on div at bounding box center [14, 91] width 5 height 5
click at [14, 103] on div at bounding box center [14, 104] width 5 height 5
click at [15, 89] on div at bounding box center [14, 91] width 5 height 5
click at [367, 257] on div "Add" at bounding box center [369, 285] width 22 height 10
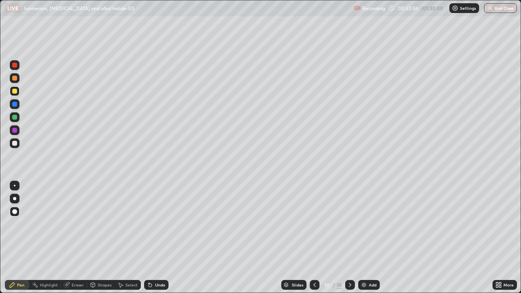
click at [15, 118] on div at bounding box center [14, 117] width 5 height 5
click at [314, 257] on icon at bounding box center [314, 285] width 7 height 7
click at [354, 257] on div at bounding box center [350, 285] width 10 height 10
click at [10, 146] on div at bounding box center [15, 143] width 10 height 10
click at [18, 257] on div "Pen" at bounding box center [17, 285] width 24 height 10
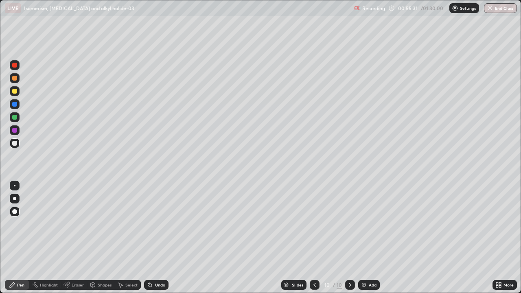
click at [18, 257] on div "Pen" at bounding box center [20, 285] width 7 height 4
click at [15, 91] on div at bounding box center [14, 91] width 5 height 5
click at [13, 90] on div at bounding box center [14, 91] width 5 height 5
click at [22, 257] on div "Pen" at bounding box center [17, 285] width 24 height 10
click at [14, 143] on div at bounding box center [14, 143] width 5 height 5
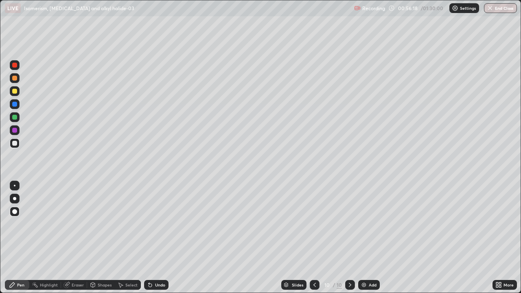
click at [14, 121] on div at bounding box center [15, 117] width 10 height 10
click at [13, 144] on div at bounding box center [14, 143] width 5 height 5
click at [16, 92] on div at bounding box center [14, 91] width 5 height 5
click at [14, 129] on div at bounding box center [14, 130] width 5 height 5
click at [374, 257] on div "Add" at bounding box center [373, 285] width 8 height 4
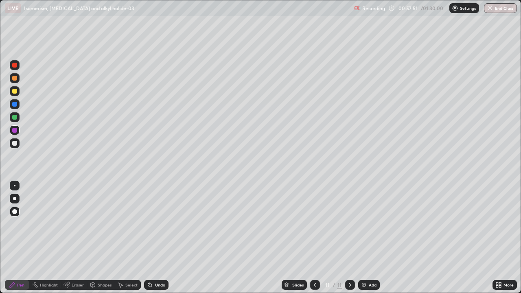
click at [18, 257] on div "Pen" at bounding box center [20, 285] width 7 height 4
click at [15, 145] on div at bounding box center [14, 143] width 5 height 5
click at [15, 91] on div at bounding box center [14, 91] width 5 height 5
click at [14, 141] on div at bounding box center [14, 143] width 5 height 5
click at [314, 257] on icon at bounding box center [315, 285] width 7 height 7
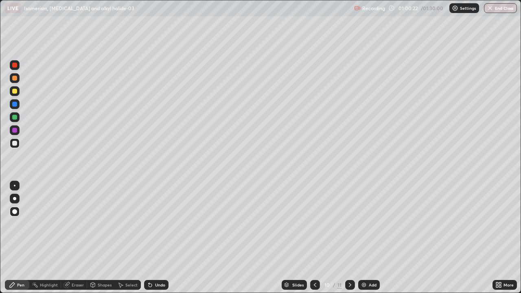
click at [348, 257] on icon at bounding box center [350, 285] width 7 height 7
click at [367, 257] on div "Add" at bounding box center [369, 285] width 22 height 10
click at [14, 106] on div at bounding box center [14, 104] width 5 height 5
click at [13, 92] on div at bounding box center [14, 91] width 5 height 5
click at [14, 144] on div at bounding box center [14, 143] width 5 height 5
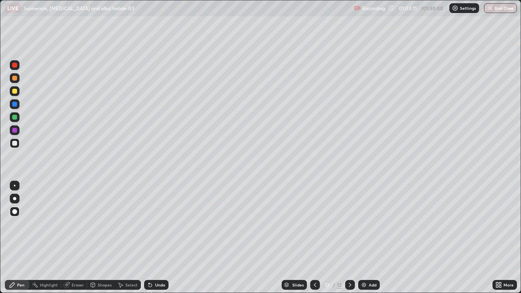
click at [152, 257] on div "Undo" at bounding box center [156, 285] width 24 height 10
click at [158, 257] on div "Undo" at bounding box center [160, 285] width 10 height 4
click at [156, 257] on div "Undo" at bounding box center [160, 285] width 10 height 4
click at [157, 257] on div "Undo" at bounding box center [160, 285] width 10 height 4
click at [158, 257] on div "Undo" at bounding box center [160, 285] width 10 height 4
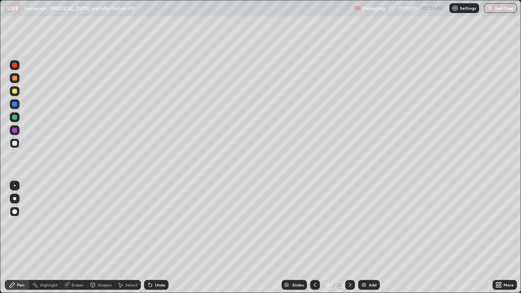
click at [158, 257] on div "Undo" at bounding box center [160, 285] width 10 height 4
click at [159, 257] on div "Undo" at bounding box center [160, 285] width 10 height 4
click at [160, 257] on div "Undo" at bounding box center [156, 285] width 24 height 10
click at [164, 257] on div "Undo" at bounding box center [156, 285] width 24 height 10
click at [159, 257] on div "Undo" at bounding box center [160, 285] width 10 height 4
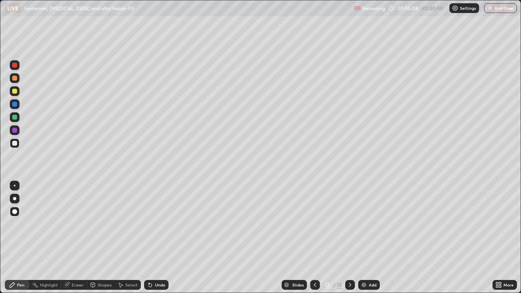
click at [366, 257] on img at bounding box center [364, 285] width 7 height 7
click at [15, 92] on div at bounding box center [14, 91] width 5 height 5
click at [14, 143] on div at bounding box center [14, 143] width 5 height 5
click at [363, 257] on img at bounding box center [364, 285] width 7 height 7
click at [13, 92] on div at bounding box center [14, 91] width 5 height 5
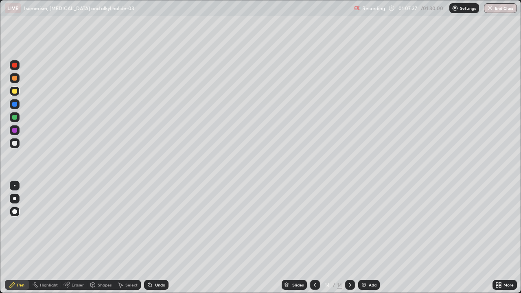
click at [14, 144] on div at bounding box center [14, 143] width 5 height 5
click at [15, 118] on div at bounding box center [14, 117] width 5 height 5
click at [369, 257] on div "Add" at bounding box center [373, 285] width 8 height 4
click at [18, 92] on div at bounding box center [15, 91] width 10 height 10
click at [14, 143] on div at bounding box center [14, 143] width 5 height 5
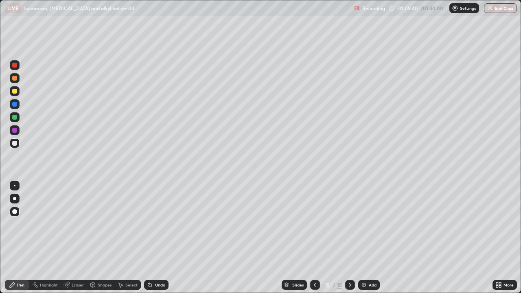
click at [314, 257] on icon at bounding box center [315, 285] width 7 height 7
click at [350, 257] on div at bounding box center [350, 285] width 10 height 10
click at [15, 131] on div at bounding box center [14, 130] width 5 height 5
click at [161, 257] on div "Undo" at bounding box center [160, 285] width 10 height 4
click at [157, 257] on div "Undo" at bounding box center [160, 285] width 10 height 4
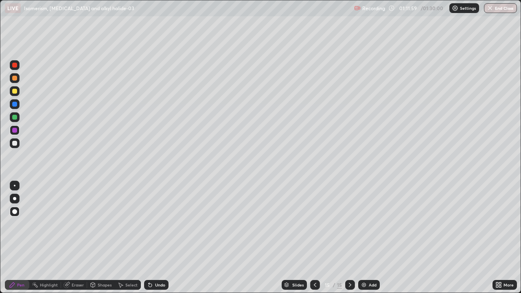
click at [368, 257] on div "Add" at bounding box center [369, 285] width 22 height 10
click at [16, 95] on div at bounding box center [15, 91] width 10 height 10
click at [154, 257] on div "Undo" at bounding box center [156, 285] width 24 height 10
click at [153, 257] on div "Undo" at bounding box center [156, 285] width 24 height 10
click at [152, 257] on div "Undo" at bounding box center [156, 285] width 24 height 10
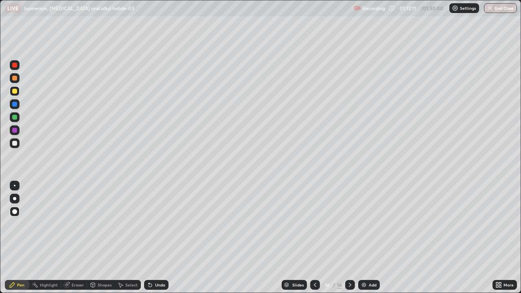
click at [152, 257] on div "Undo" at bounding box center [156, 285] width 24 height 10
click at [151, 257] on div "Undo" at bounding box center [156, 285] width 24 height 10
click at [14, 103] on div at bounding box center [14, 104] width 5 height 5
click at [158, 257] on div "Undo" at bounding box center [156, 285] width 24 height 10
click at [15, 144] on div at bounding box center [14, 143] width 5 height 5
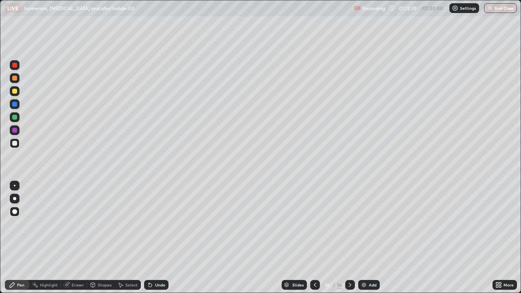
click at [155, 257] on div "Undo" at bounding box center [160, 285] width 10 height 4
click at [156, 257] on div "Undo" at bounding box center [160, 285] width 10 height 4
click at [158, 257] on div "Undo" at bounding box center [160, 285] width 10 height 4
click at [361, 257] on img at bounding box center [364, 285] width 7 height 7
click at [14, 89] on div at bounding box center [14, 91] width 5 height 5
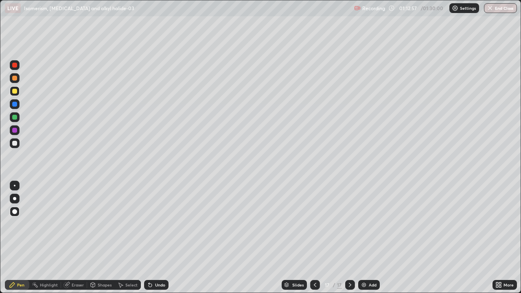
click at [15, 257] on icon at bounding box center [12, 285] width 7 height 7
click at [156, 257] on div "Undo" at bounding box center [160, 285] width 10 height 4
click at [157, 257] on div "Undo" at bounding box center [160, 285] width 10 height 4
click at [13, 131] on div at bounding box center [14, 130] width 5 height 5
click at [98, 257] on div "Shapes" at bounding box center [101, 285] width 28 height 10
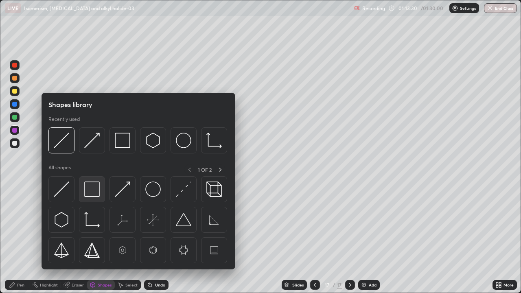
click at [92, 188] on img at bounding box center [91, 189] width 15 height 15
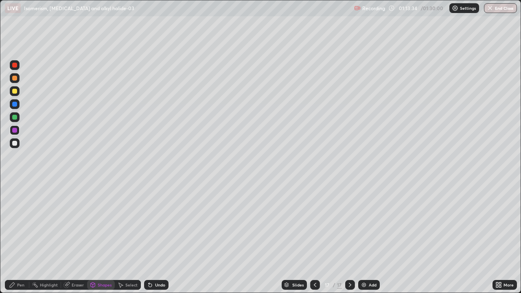
click at [13, 106] on div at bounding box center [14, 104] width 5 height 5
click at [15, 93] on div at bounding box center [14, 91] width 5 height 5
click at [161, 257] on div "Undo" at bounding box center [160, 285] width 10 height 4
click at [21, 257] on div "Pen" at bounding box center [20, 285] width 7 height 4
click at [14, 90] on div at bounding box center [14, 91] width 5 height 5
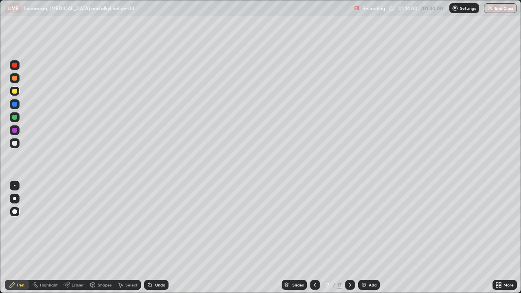
click at [15, 79] on div at bounding box center [14, 78] width 5 height 5
click at [18, 257] on div "Pen" at bounding box center [17, 285] width 24 height 10
click at [13, 145] on div at bounding box center [14, 143] width 5 height 5
click at [14, 142] on div at bounding box center [14, 143] width 5 height 5
click at [154, 257] on div "Undo" at bounding box center [156, 285] width 24 height 10
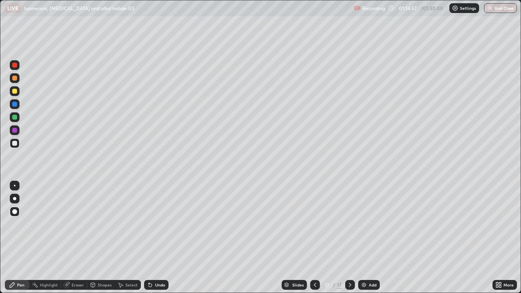
click at [366, 257] on div "Add" at bounding box center [369, 285] width 22 height 10
click at [13, 92] on div at bounding box center [14, 91] width 5 height 5
click at [314, 257] on icon at bounding box center [315, 285] width 7 height 7
click at [349, 257] on icon at bounding box center [350, 285] width 7 height 7
click at [13, 143] on div at bounding box center [14, 143] width 5 height 5
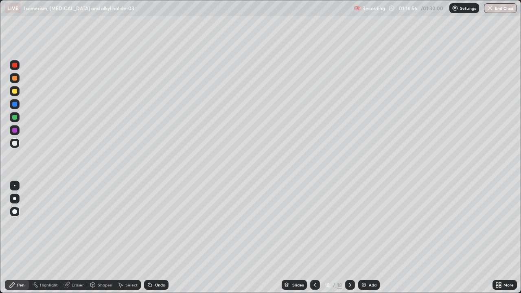
click at [80, 257] on div "Eraser" at bounding box center [74, 285] width 26 height 10
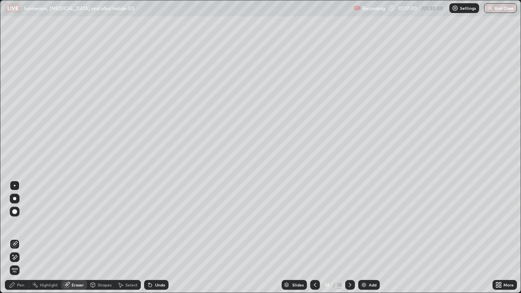
click at [21, 257] on div "Pen" at bounding box center [20, 285] width 7 height 4
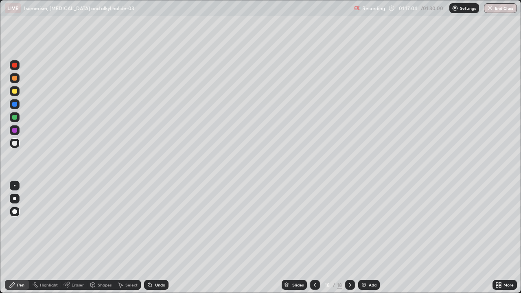
click at [155, 257] on div "Undo" at bounding box center [160, 285] width 10 height 4
click at [160, 257] on div "Undo" at bounding box center [160, 285] width 10 height 4
click at [165, 257] on div "Undo" at bounding box center [156, 285] width 24 height 10
click at [166, 257] on div "Undo" at bounding box center [156, 285] width 24 height 10
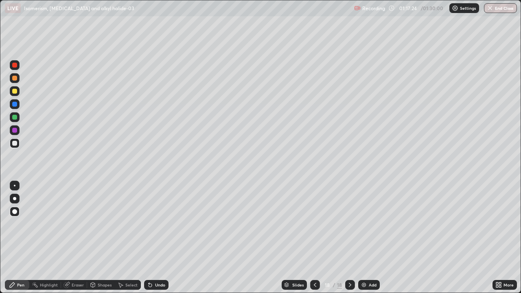
click at [160, 257] on div "Undo" at bounding box center [160, 285] width 10 height 4
click at [161, 257] on div "Undo" at bounding box center [156, 285] width 24 height 10
click at [160, 257] on div "Undo" at bounding box center [160, 285] width 10 height 4
click at [313, 257] on icon at bounding box center [315, 285] width 7 height 7
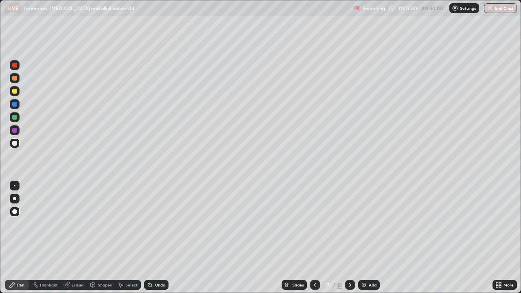
click at [315, 257] on icon at bounding box center [315, 285] width 7 height 7
click at [349, 257] on icon at bounding box center [350, 285] width 7 height 7
click at [365, 257] on img at bounding box center [364, 285] width 7 height 7
click at [16, 91] on div at bounding box center [14, 91] width 5 height 5
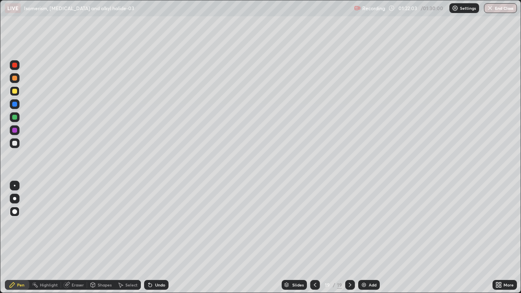
click at [15, 118] on div at bounding box center [14, 117] width 5 height 5
click at [18, 257] on div "Pen" at bounding box center [20, 285] width 7 height 4
click at [15, 144] on div at bounding box center [14, 143] width 5 height 5
click at [153, 257] on div "Undo" at bounding box center [156, 285] width 24 height 10
click at [16, 257] on div "Pen" at bounding box center [17, 285] width 24 height 10
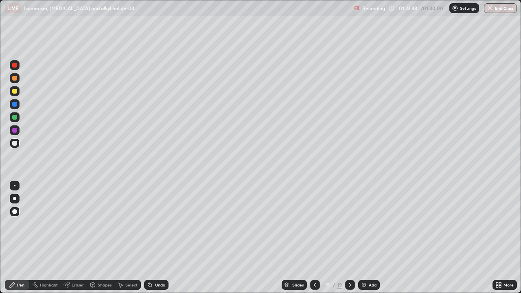
click at [13, 131] on div at bounding box center [14, 130] width 5 height 5
click at [15, 91] on div at bounding box center [14, 91] width 5 height 5
click at [155, 257] on div "Undo" at bounding box center [160, 285] width 10 height 4
click at [149, 257] on icon at bounding box center [149, 283] width 1 height 1
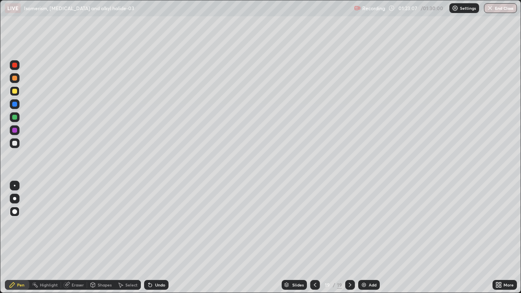
click at [15, 79] on div at bounding box center [14, 78] width 5 height 5
click at [21, 257] on div "Pen" at bounding box center [17, 285] width 24 height 10
click at [15, 118] on div at bounding box center [14, 117] width 5 height 5
click at [15, 142] on div at bounding box center [14, 143] width 5 height 5
click at [162, 257] on div "Undo" at bounding box center [160, 285] width 10 height 4
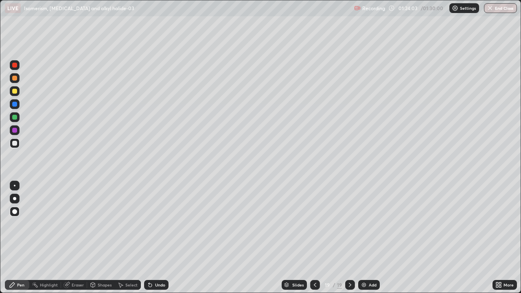
click at [161, 257] on div "Undo" at bounding box center [160, 285] width 10 height 4
click at [160, 257] on div "Undo" at bounding box center [156, 285] width 24 height 10
click at [13, 129] on div at bounding box center [14, 130] width 5 height 5
click at [371, 257] on div "Add" at bounding box center [373, 285] width 8 height 4
click at [312, 257] on icon at bounding box center [314, 285] width 7 height 7
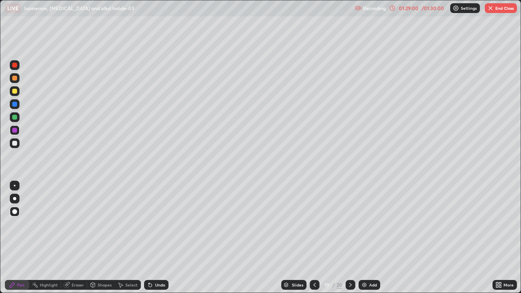
click at [501, 7] on button "End Class" at bounding box center [501, 8] width 32 height 10
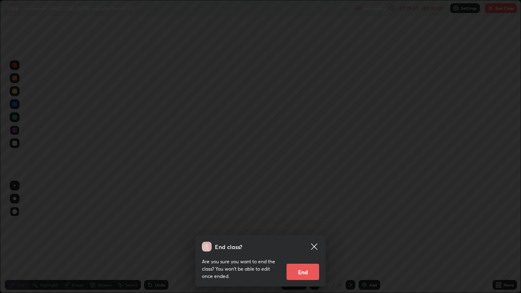
click at [311, 257] on button "End" at bounding box center [303, 272] width 33 height 16
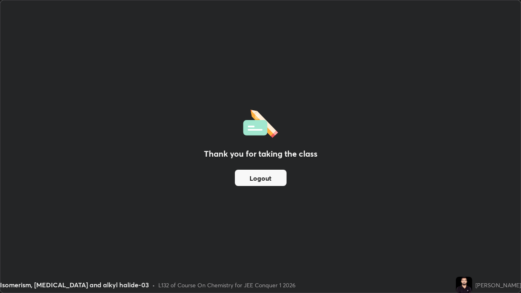
click at [268, 178] on button "Logout" at bounding box center [261, 178] width 52 height 16
